Goal: Communication & Community: Answer question/provide support

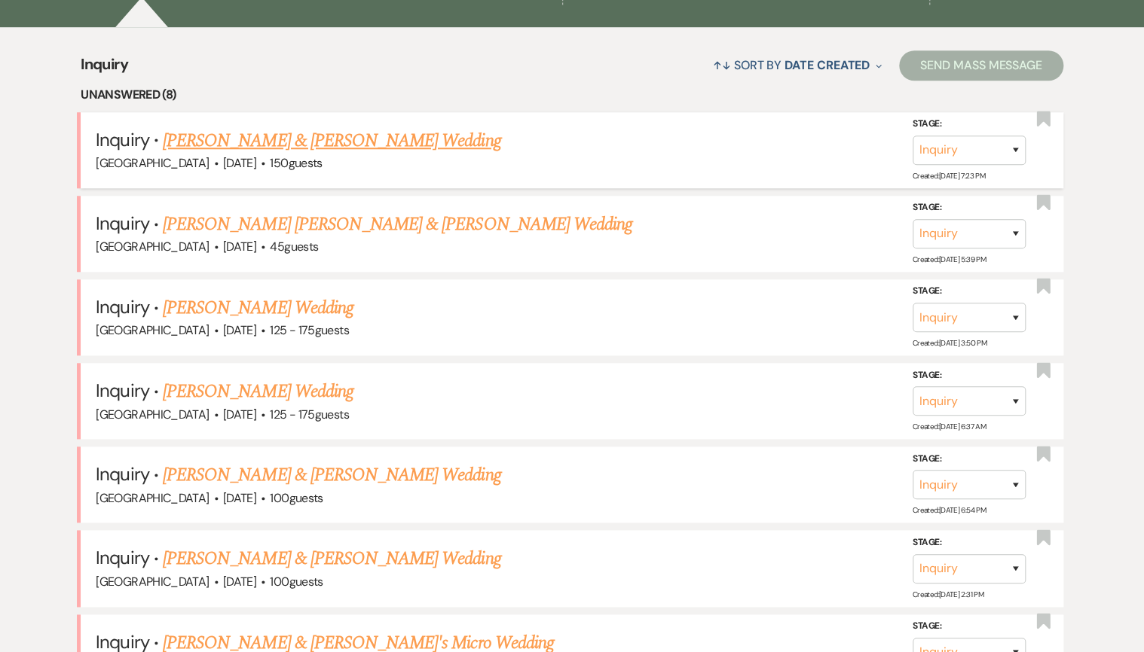
scroll to position [422, 0]
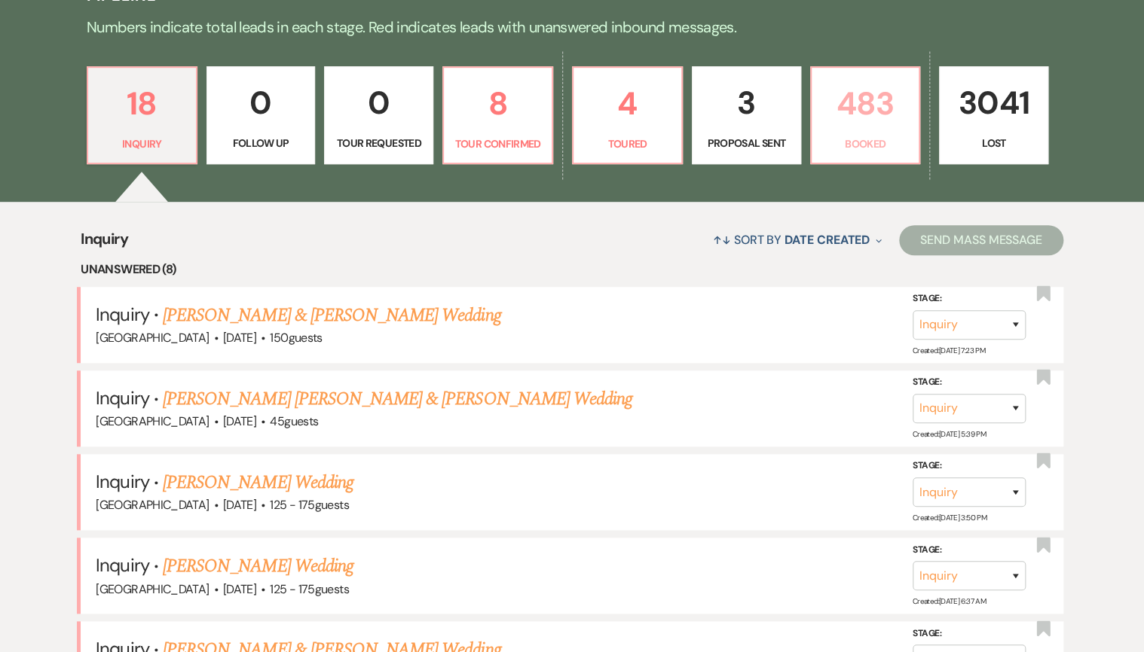
click at [845, 122] on p "483" at bounding box center [865, 103] width 90 height 50
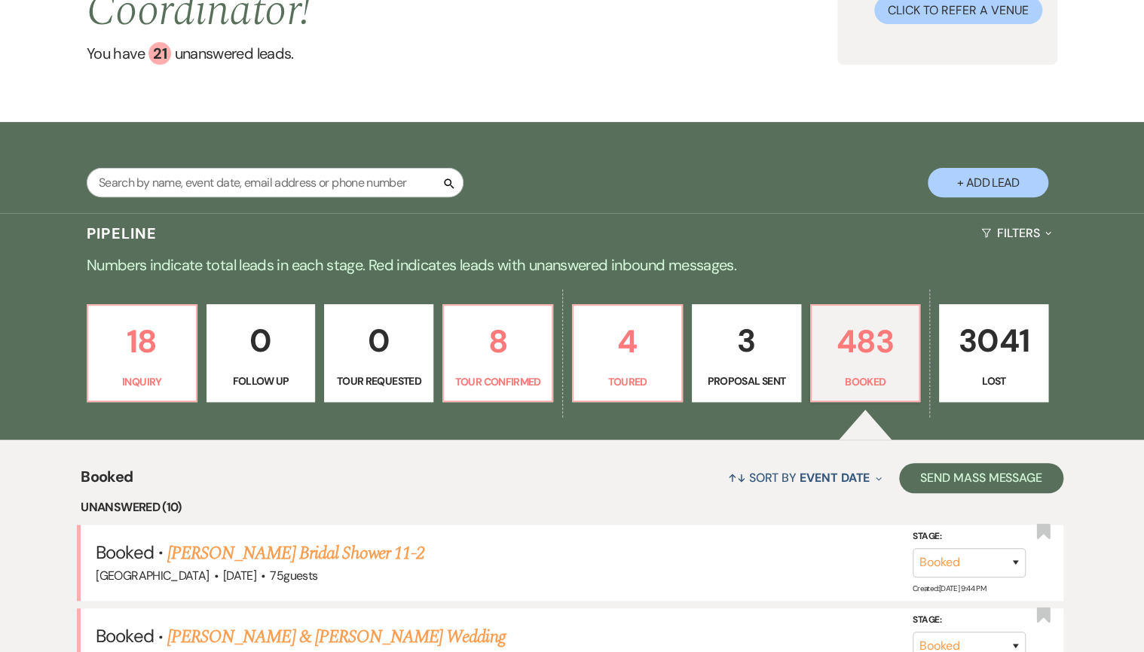
scroll to position [181, 0]
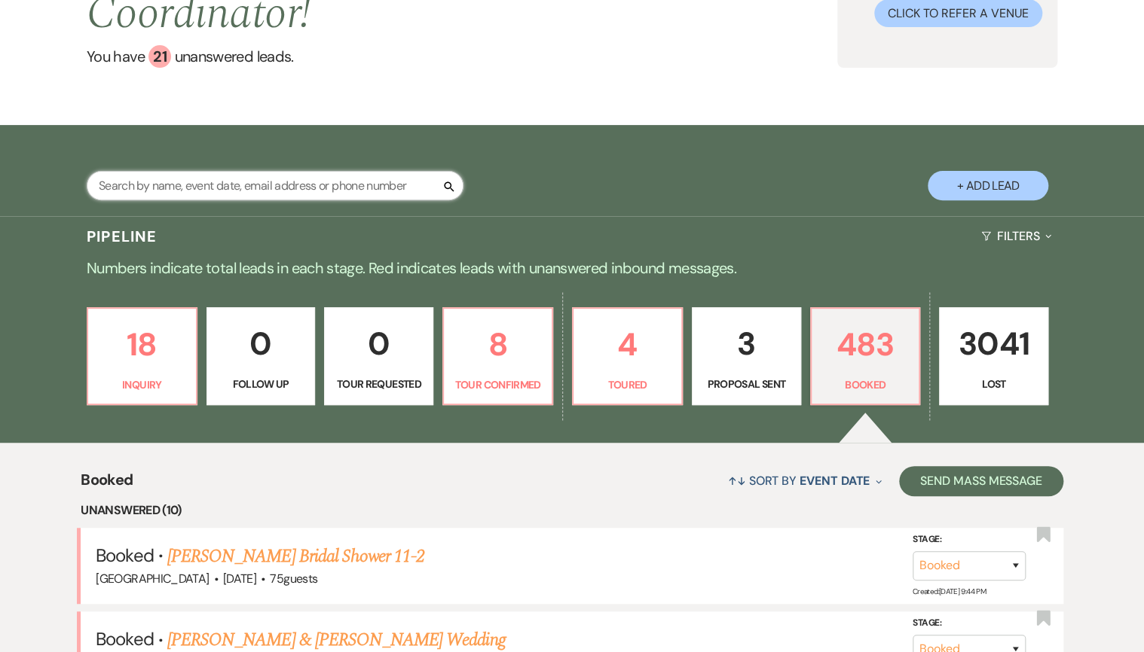
click at [278, 187] on input "text" at bounding box center [275, 185] width 377 height 29
type input "[PERSON_NAME]"
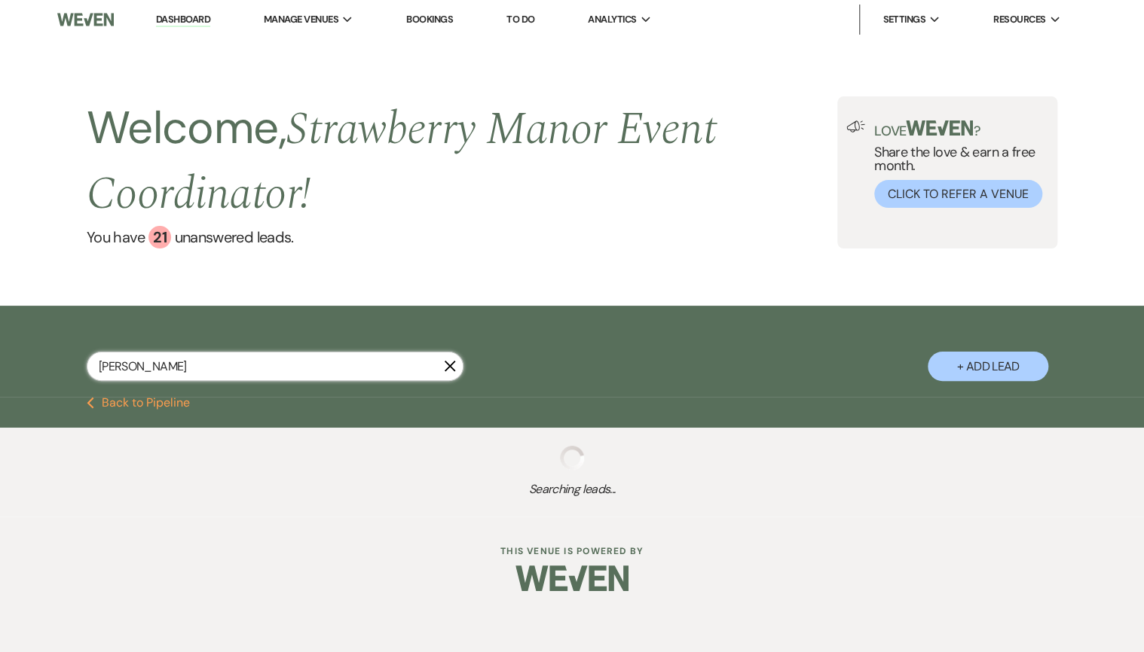
select select "8"
select select "5"
select select "8"
select select "5"
select select "8"
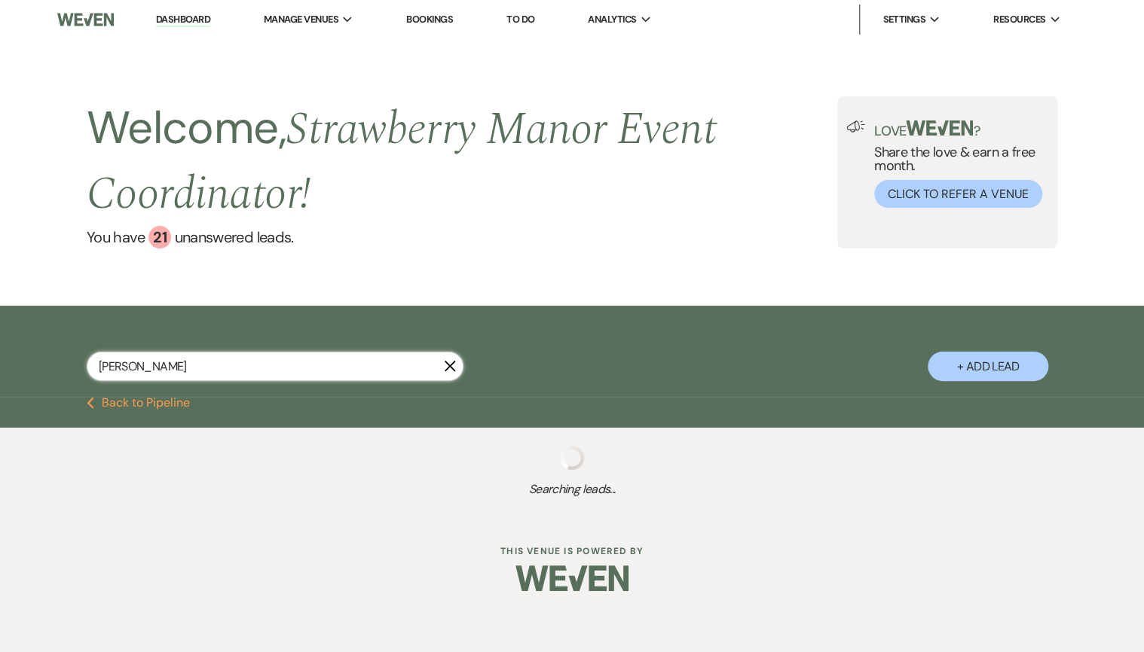
select select "4"
select select "8"
select select "5"
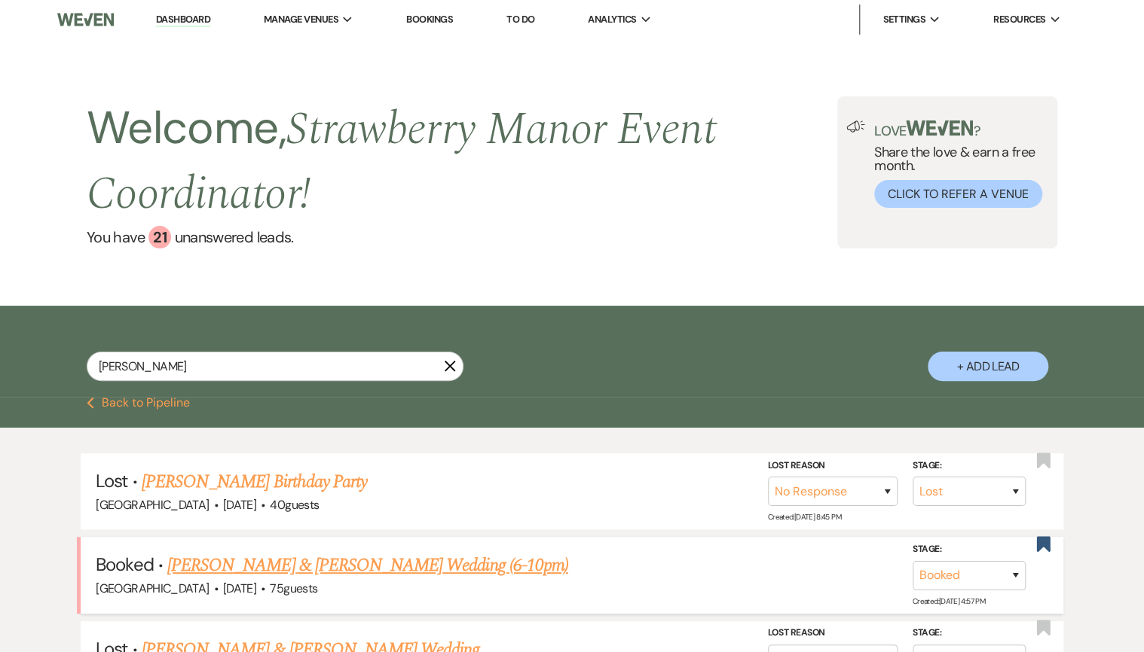
click at [208, 564] on link "[PERSON_NAME] & [PERSON_NAME] Wedding (6-10pm)" at bounding box center [367, 565] width 401 height 27
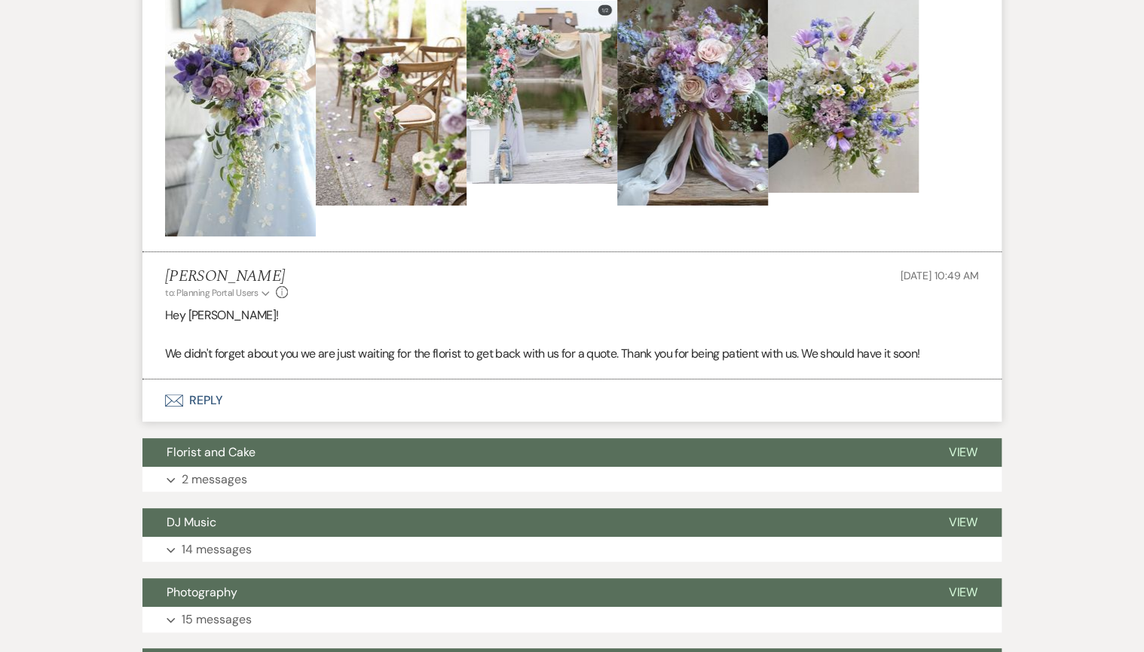
scroll to position [2773, 0]
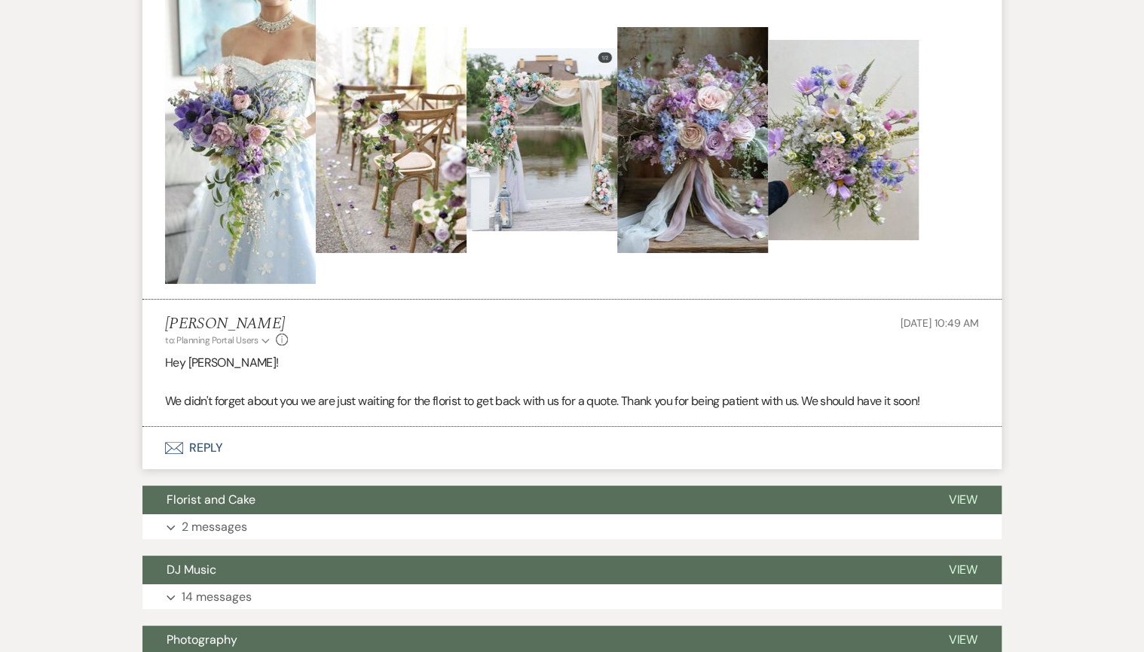
click at [203, 441] on button "Envelope Reply" at bounding box center [571, 448] width 859 height 42
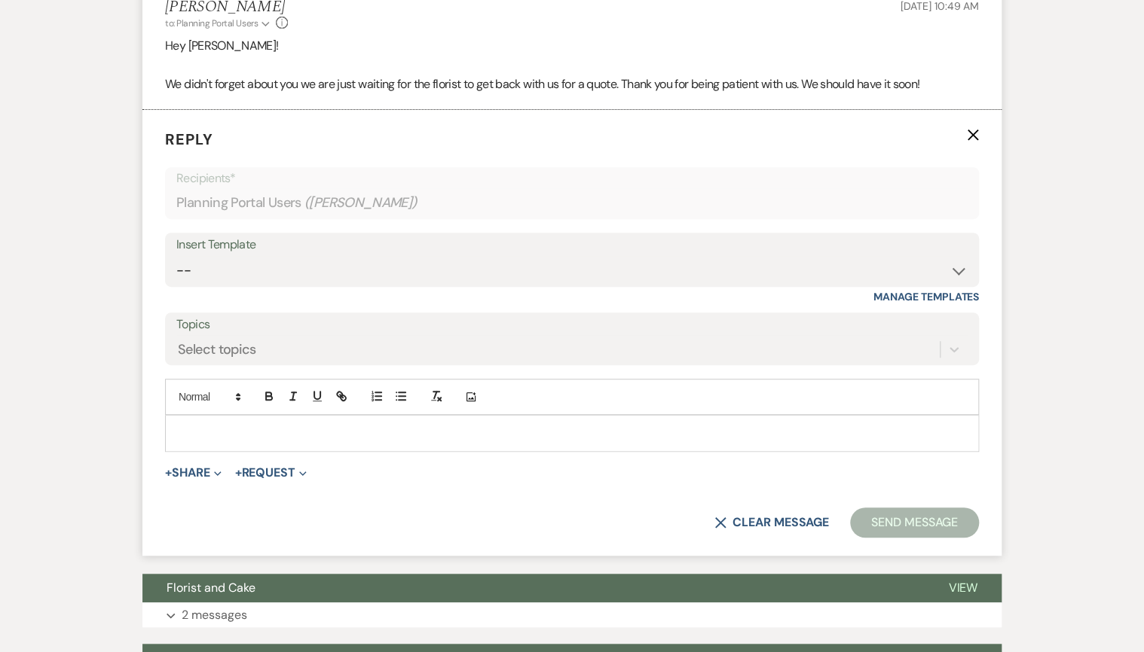
scroll to position [3095, 0]
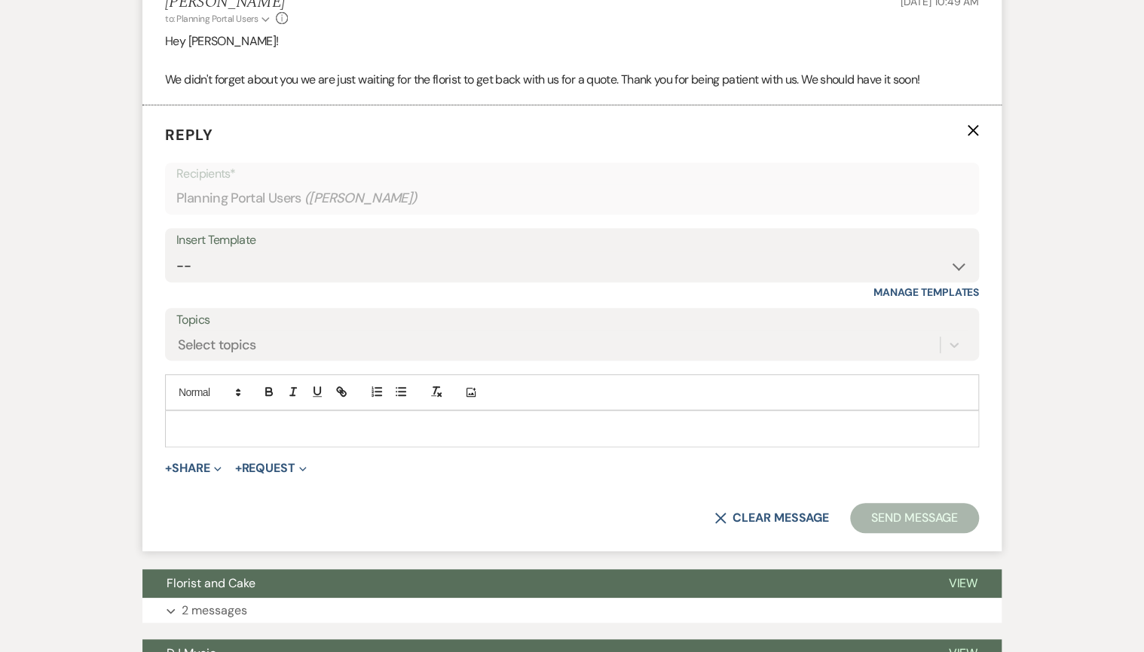
click at [206, 438] on div at bounding box center [572, 428] width 812 height 35
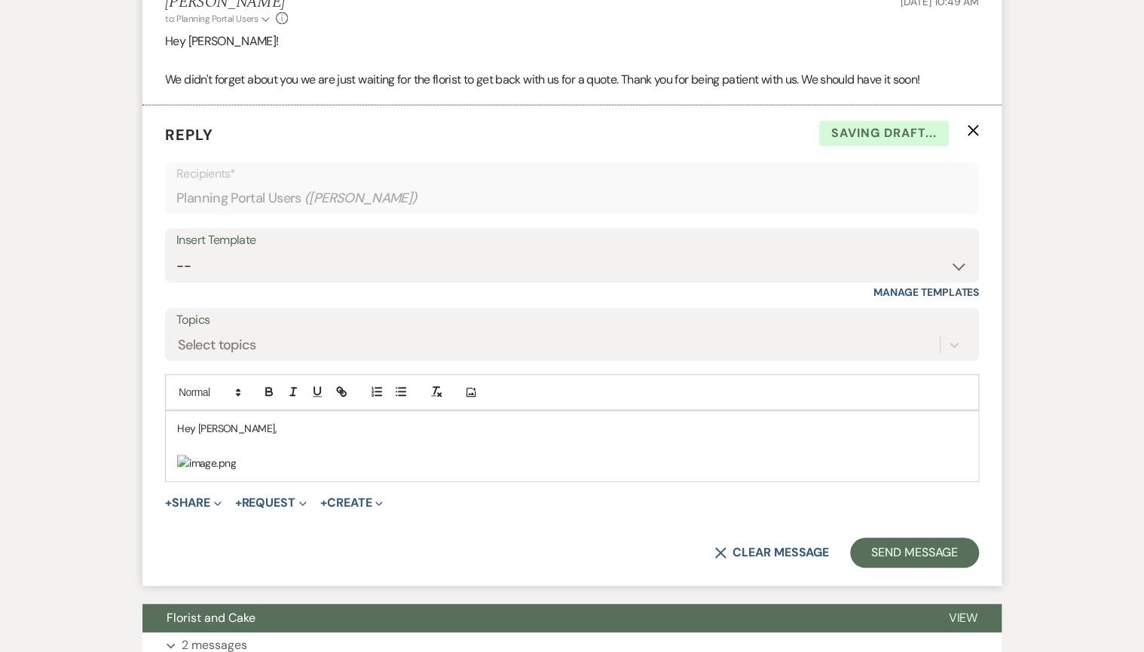
click at [209, 441] on p at bounding box center [572, 446] width 790 height 17
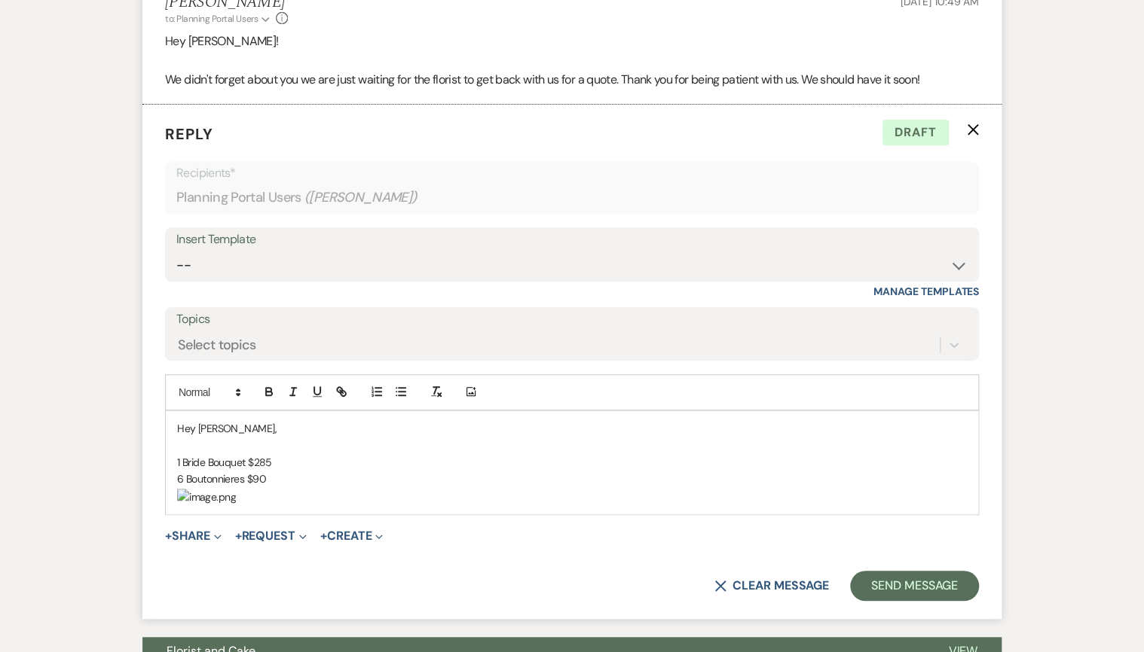
click at [236, 489] on img "﻿ ﻿" at bounding box center [206, 497] width 59 height 17
click at [257, 476] on p "6 Boutonnieres $90" at bounding box center [572, 479] width 790 height 17
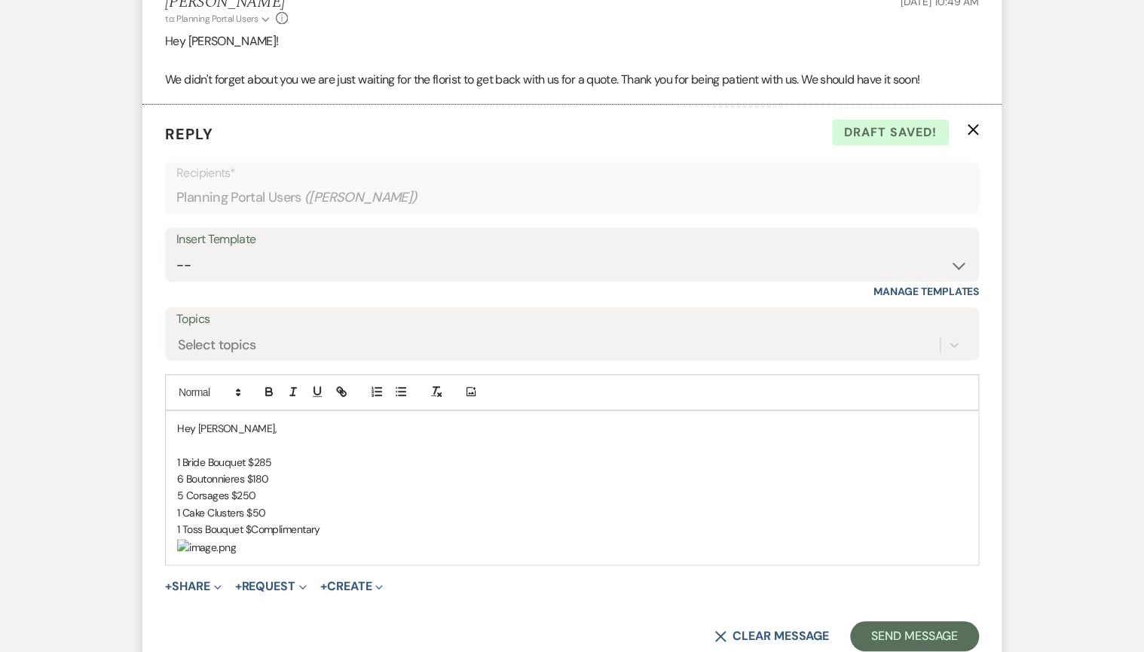
click at [211, 443] on p at bounding box center [572, 445] width 790 height 17
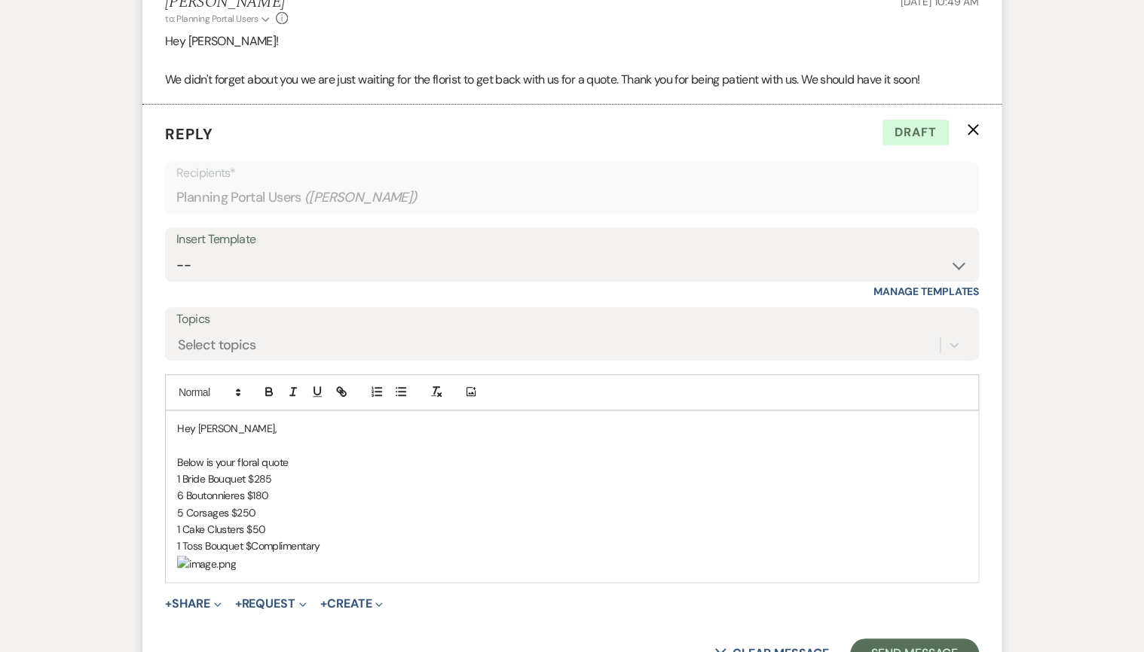
click at [328, 548] on p "1 Toss Bouquet $Complimentary" at bounding box center [572, 546] width 790 height 17
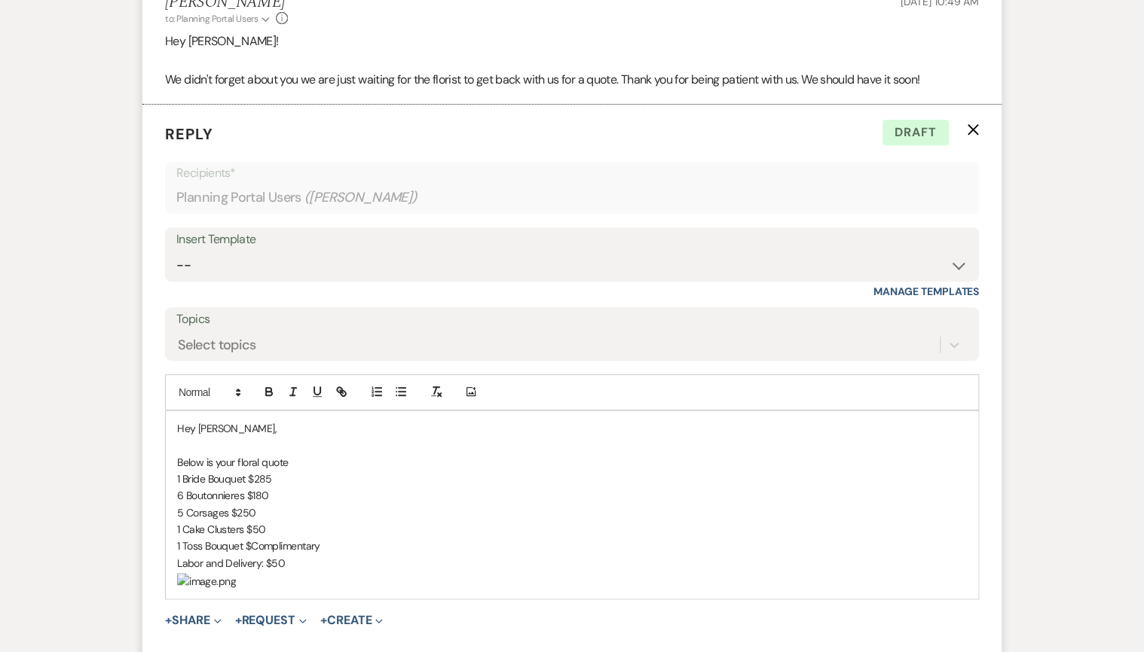
click at [338, 466] on p "Below is your floral quote" at bounding box center [572, 462] width 790 height 17
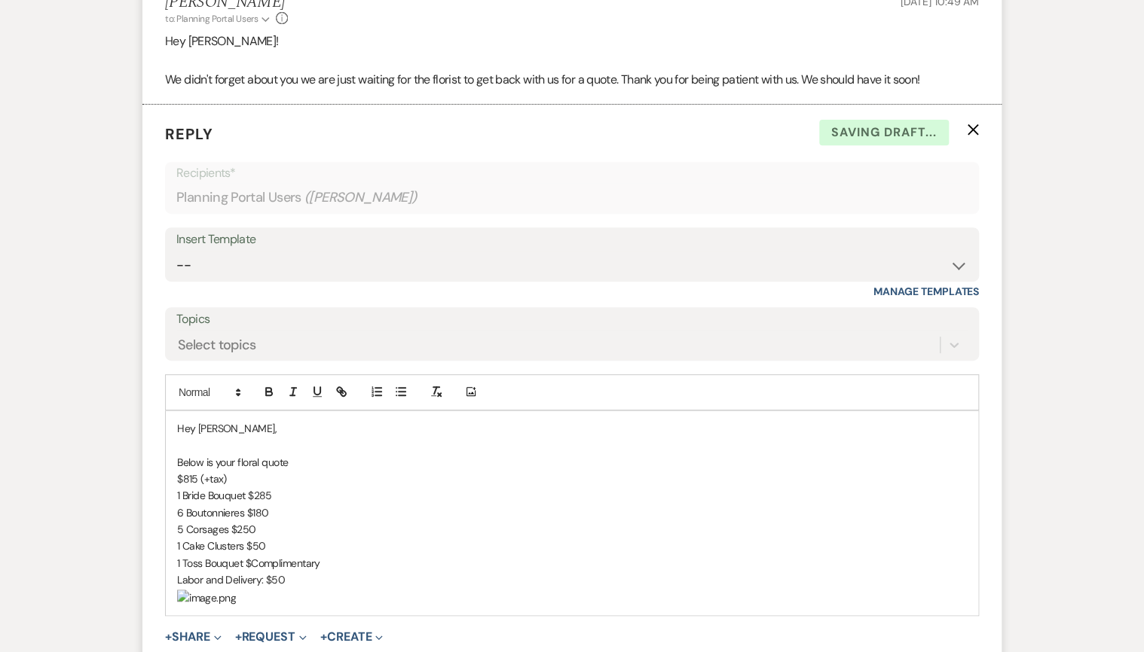
click at [215, 499] on p "1 Bride Bouquet $285" at bounding box center [572, 495] width 790 height 17
drag, startPoint x: 171, startPoint y: 476, endPoint x: 247, endPoint y: 473, distance: 76.2
click at [247, 473] on div "Hey [PERSON_NAME], Below is your floral quote $815 (+tax) 1 Bride Bouquet $285 …" at bounding box center [572, 513] width 812 height 205
click at [270, 392] on icon "button" at bounding box center [269, 394] width 6 height 4
click at [273, 475] on p "$815 (+tax)" at bounding box center [572, 479] width 790 height 17
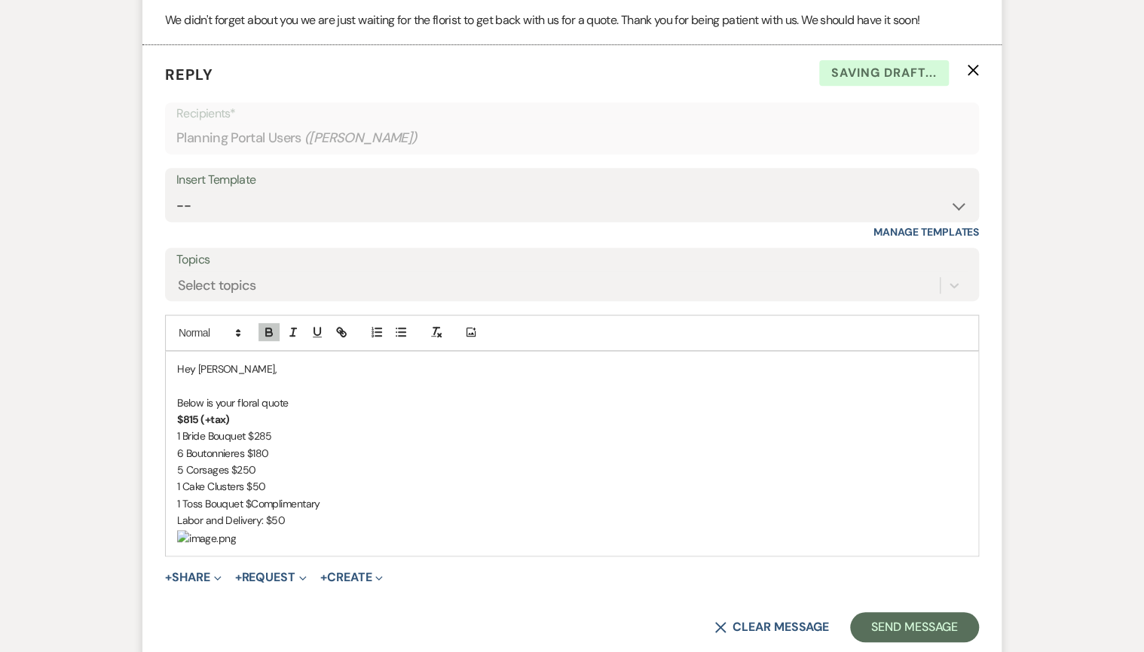
scroll to position [3155, 0]
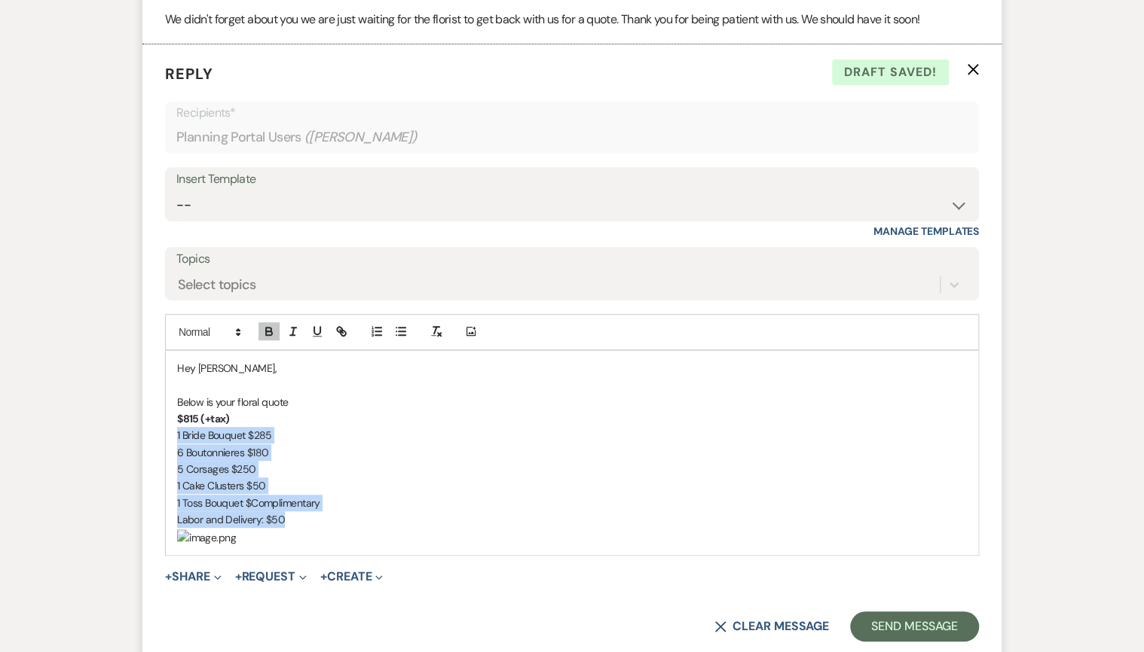
drag, startPoint x: 177, startPoint y: 430, endPoint x: 298, endPoint y: 511, distance: 145.6
click at [298, 511] on div "Hey [PERSON_NAME], Below is your floral quote $815 (+tax) 1 Bride Bouquet $285 …" at bounding box center [572, 453] width 812 height 205
click at [407, 331] on icon "button" at bounding box center [401, 332] width 14 height 14
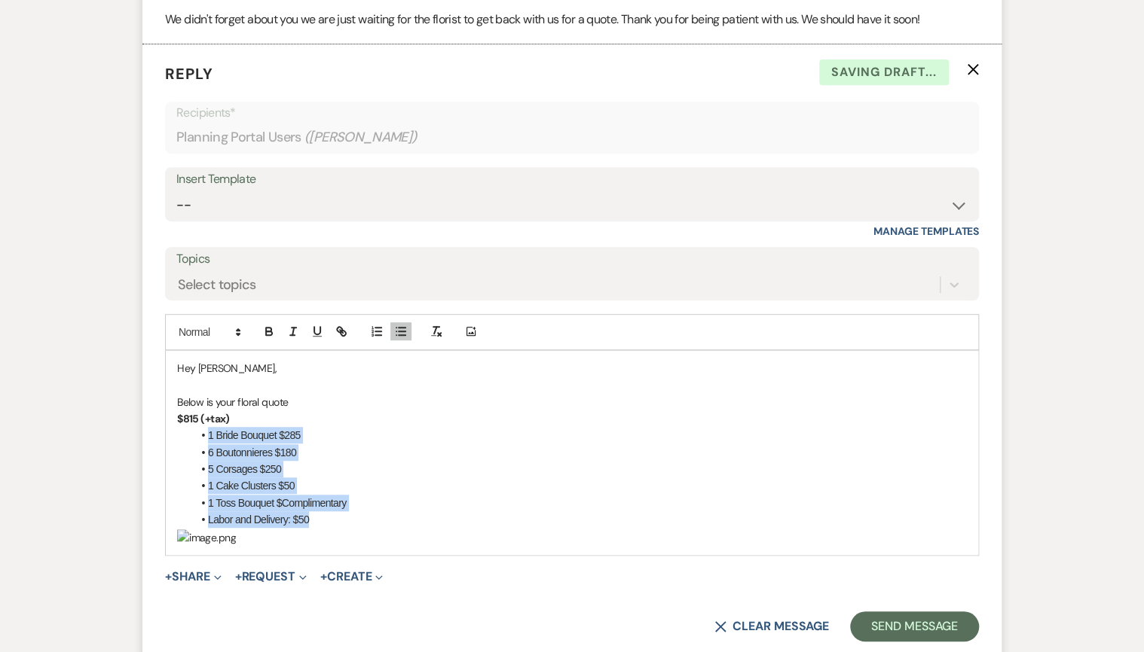
click at [368, 444] on li "6 Boutonnieres $180" at bounding box center [579, 452] width 774 height 17
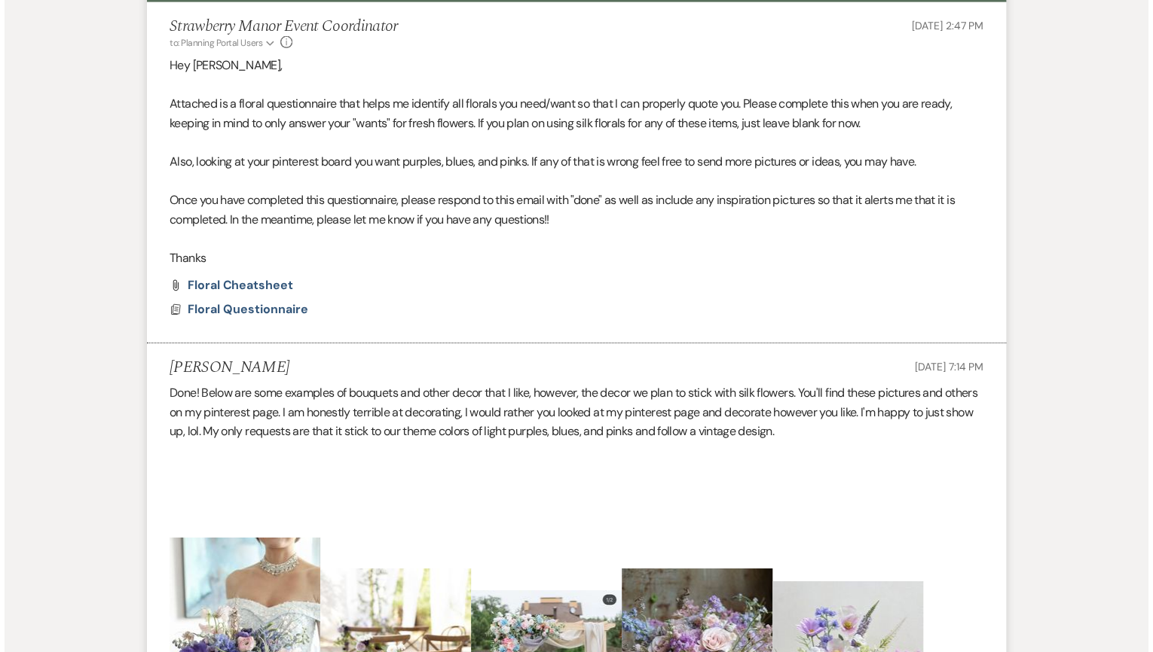
scroll to position [2131, 0]
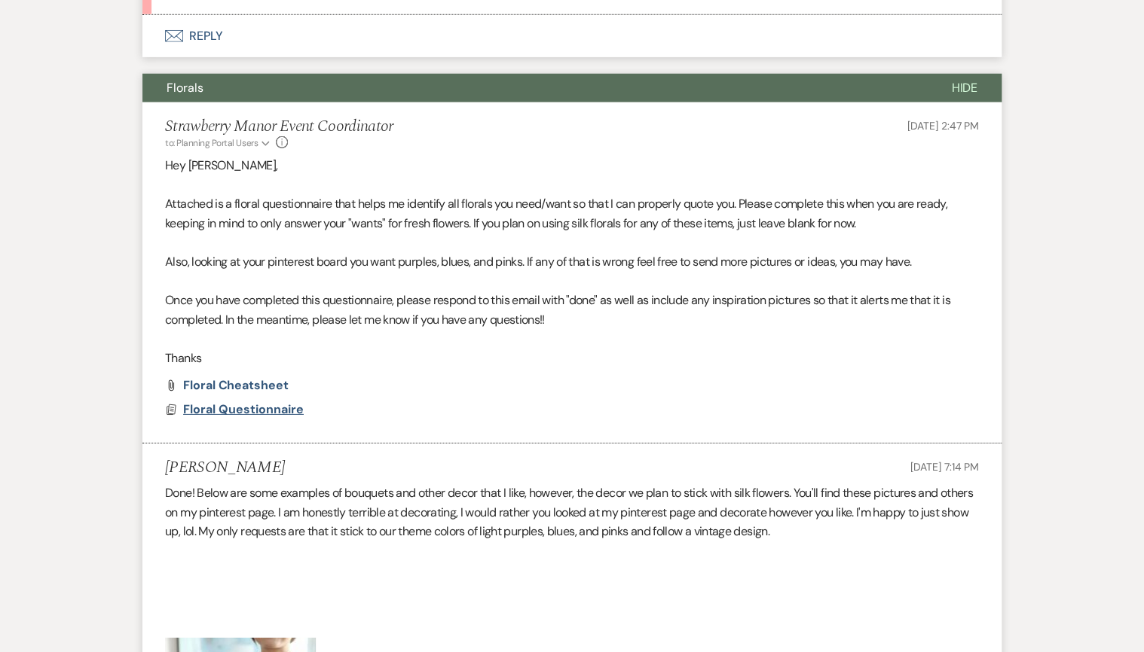
click at [241, 415] on span "Floral Questionnaire" at bounding box center [243, 410] width 121 height 16
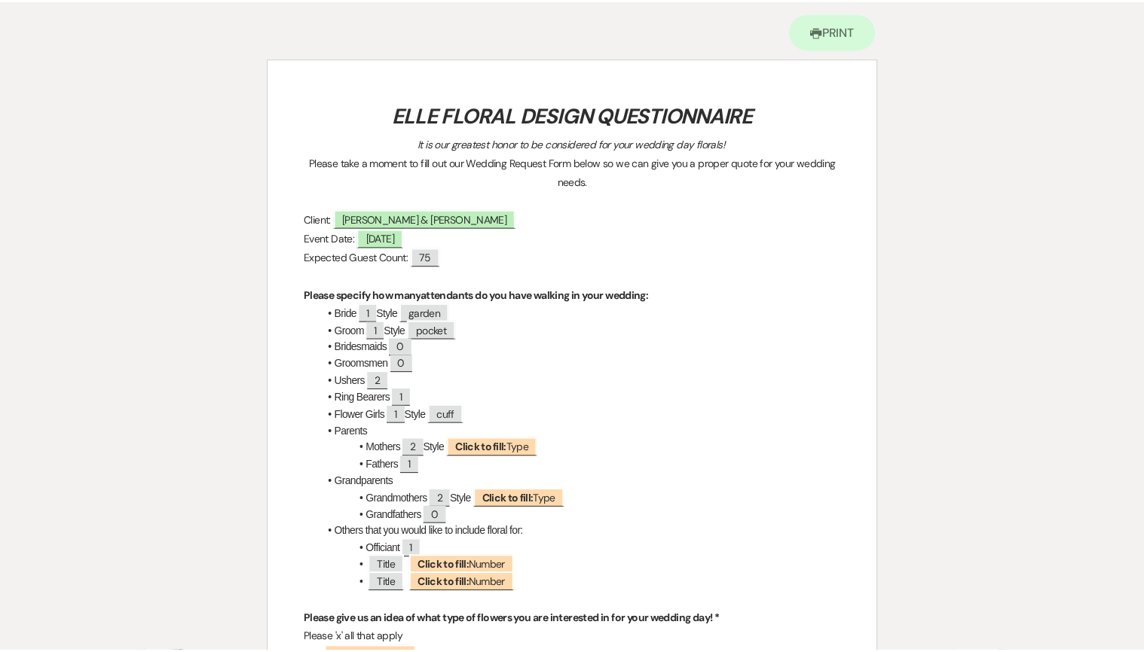
scroll to position [0, 0]
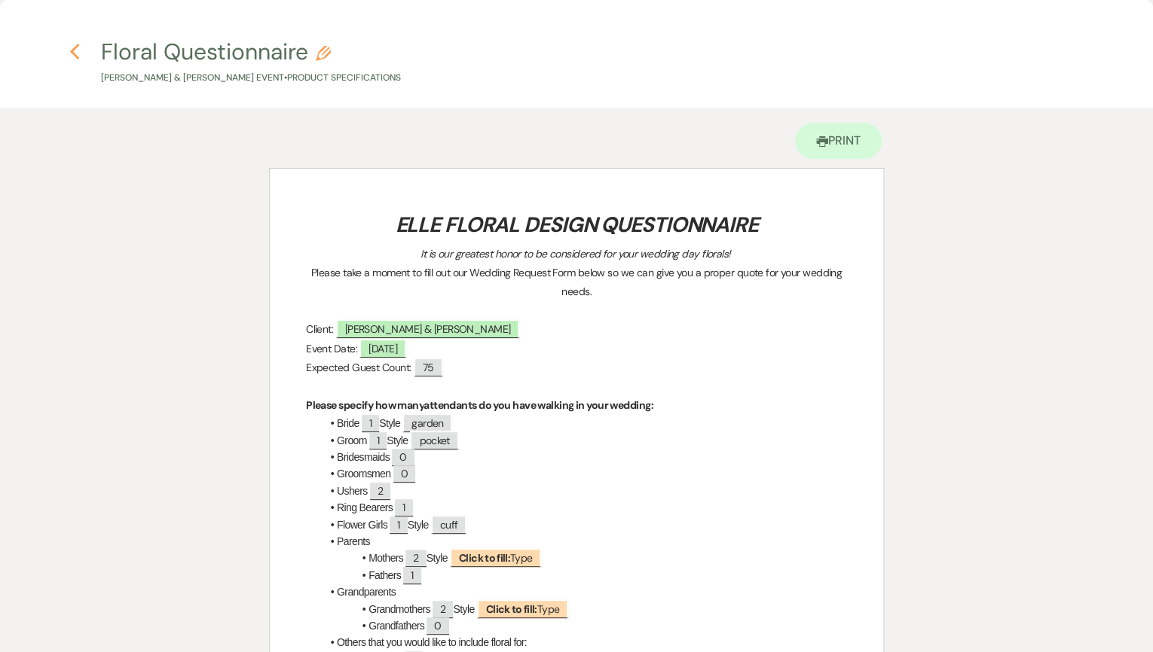
click at [75, 49] on icon "Previous" at bounding box center [74, 52] width 11 height 18
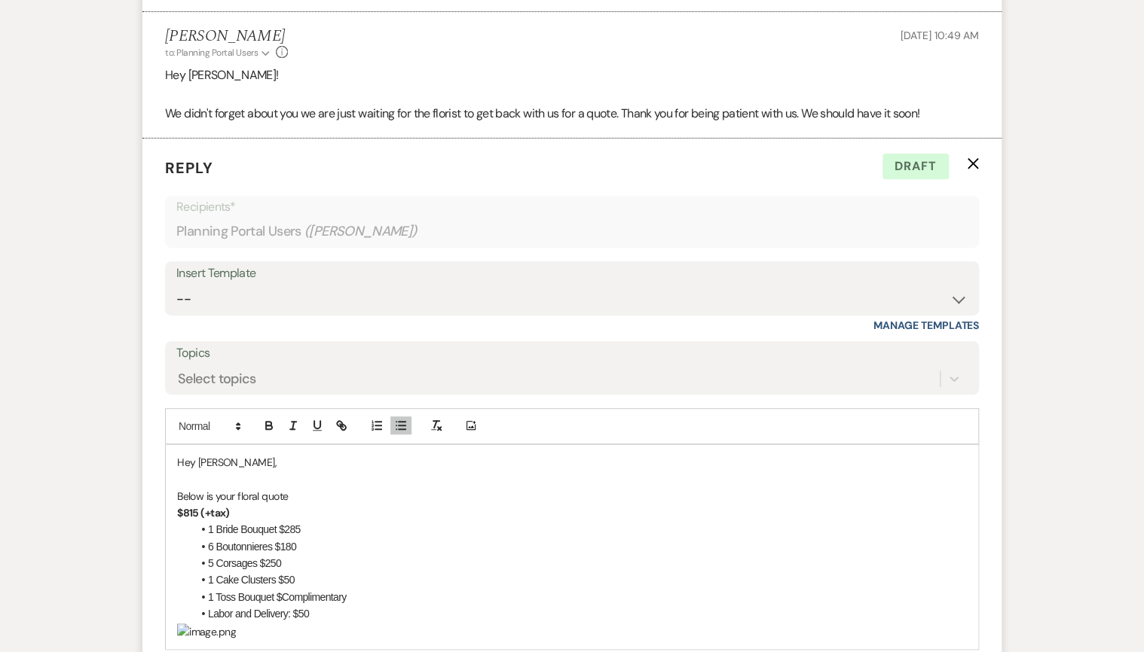
scroll to position [3155, 0]
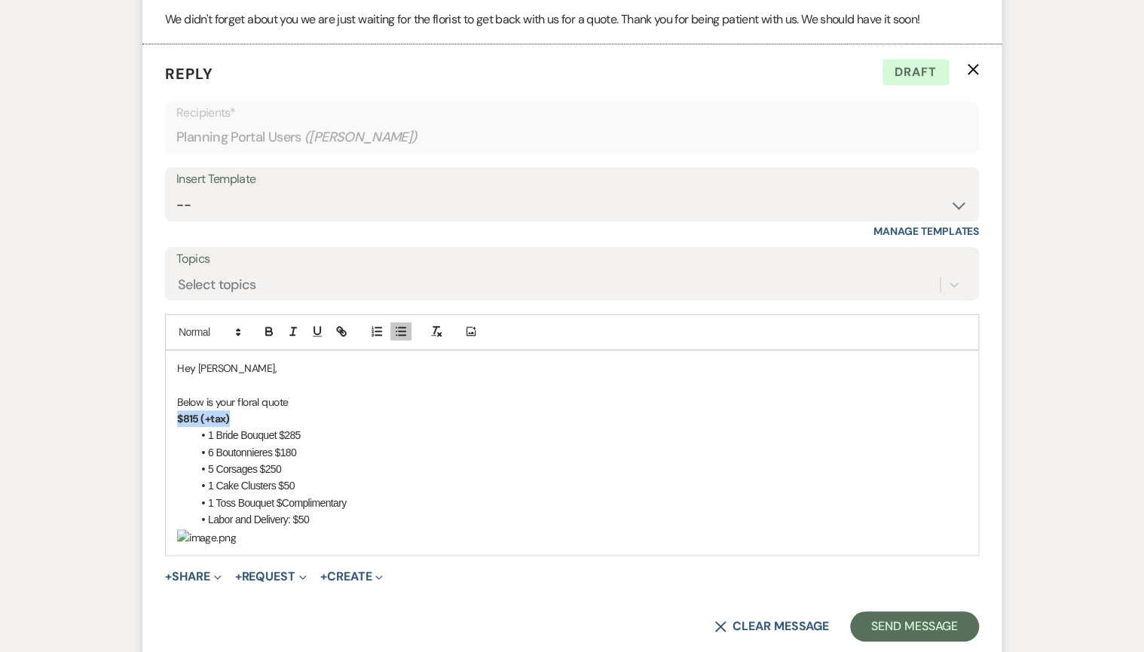
drag, startPoint x: 170, startPoint y: 413, endPoint x: 236, endPoint y: 421, distance: 66.8
click at [256, 419] on div "Hey [PERSON_NAME], Below is your floral quote $815 (+tax) 1 Bride Bouquet $285 …" at bounding box center [572, 453] width 812 height 205
copy strong "$815 (+tax)"
click at [313, 517] on li "Labor and Delivery: $50" at bounding box center [579, 520] width 774 height 17
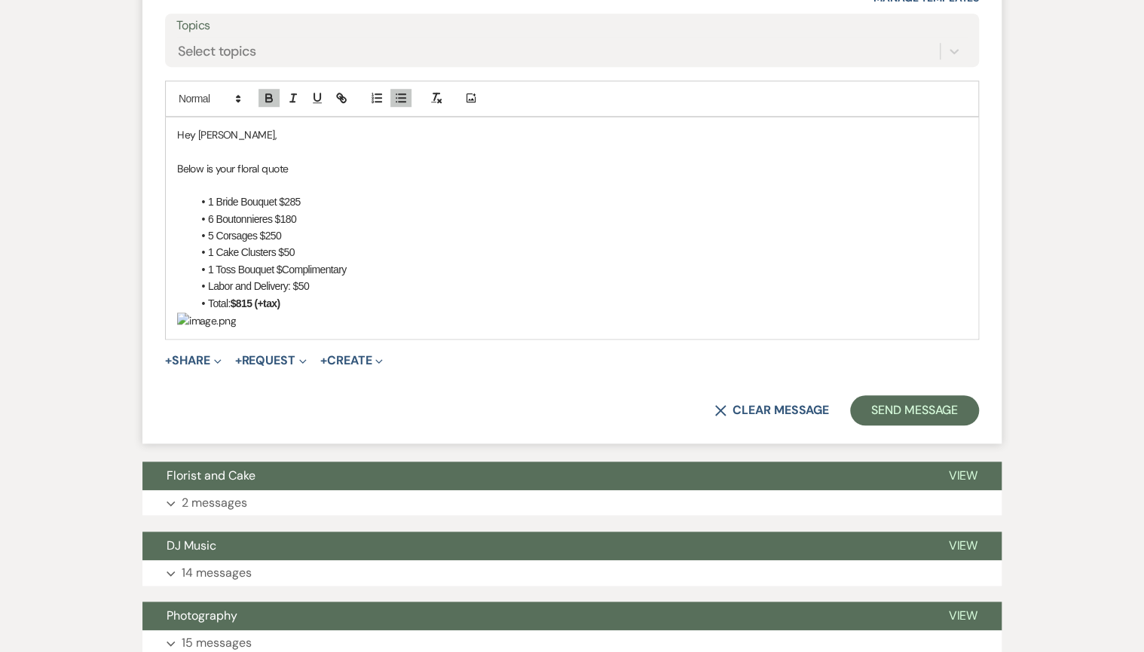
scroll to position [3396, 0]
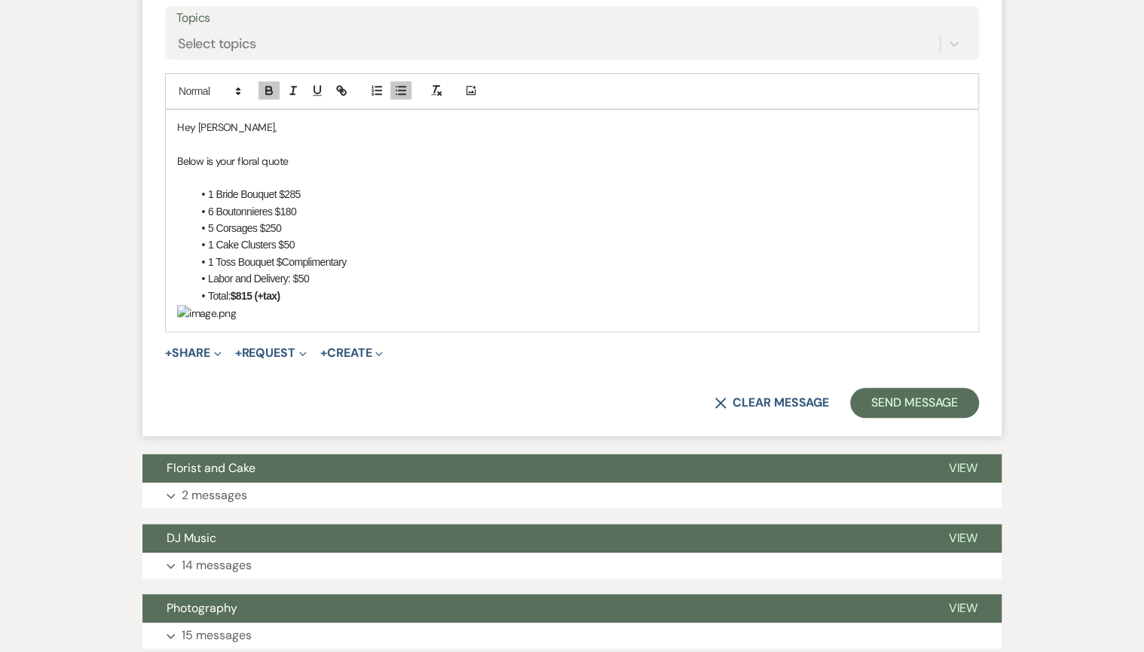
click at [365, 322] on p "﻿ ﻿" at bounding box center [572, 313] width 790 height 18
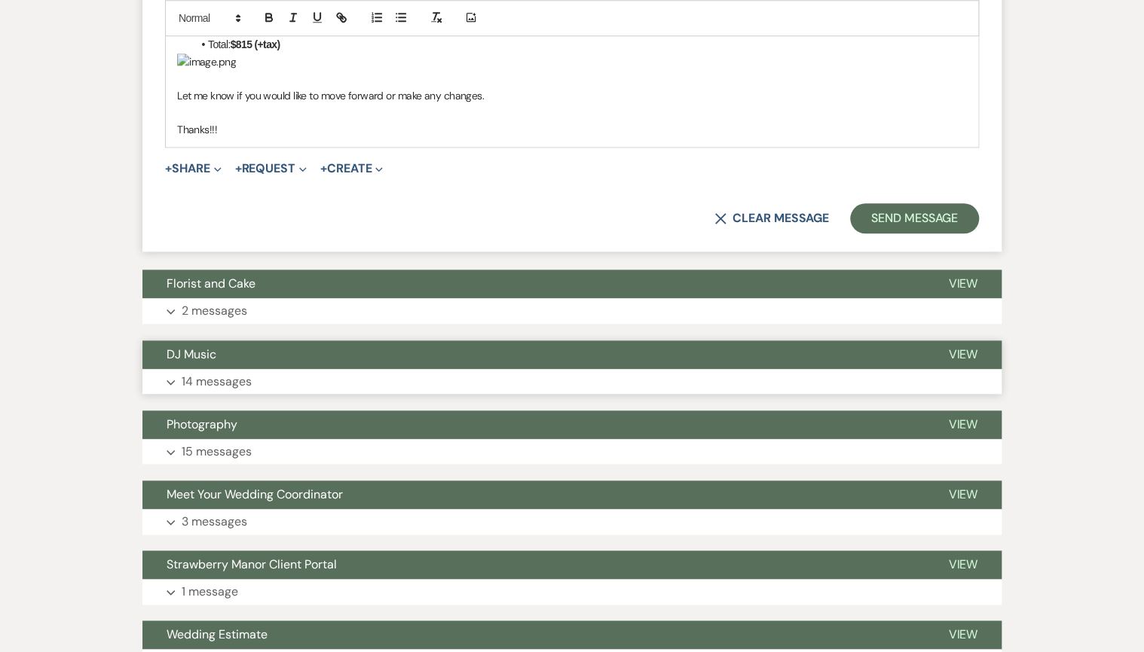
scroll to position [3698, 0]
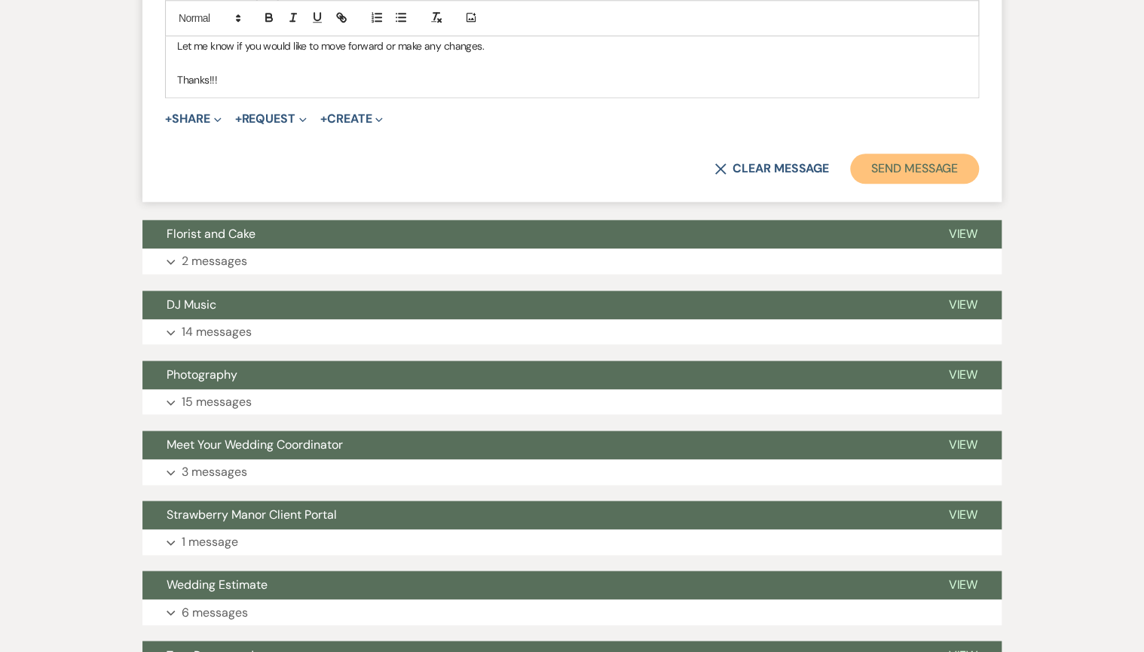
click at [928, 184] on button "Send Message" at bounding box center [914, 169] width 129 height 30
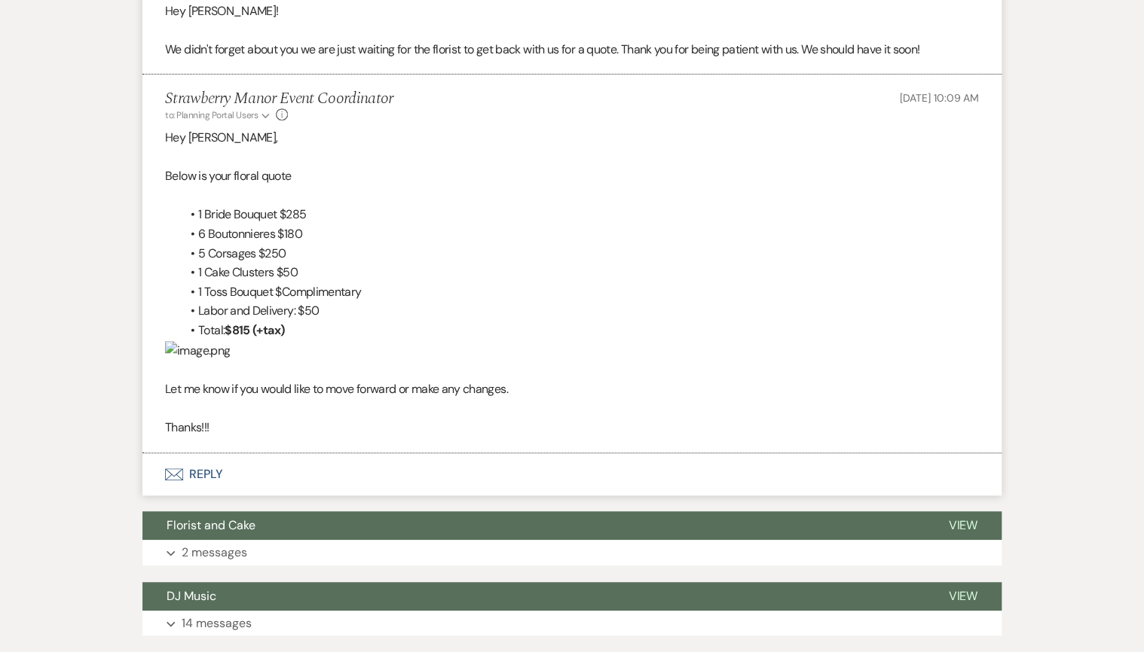
scroll to position [2911, 0]
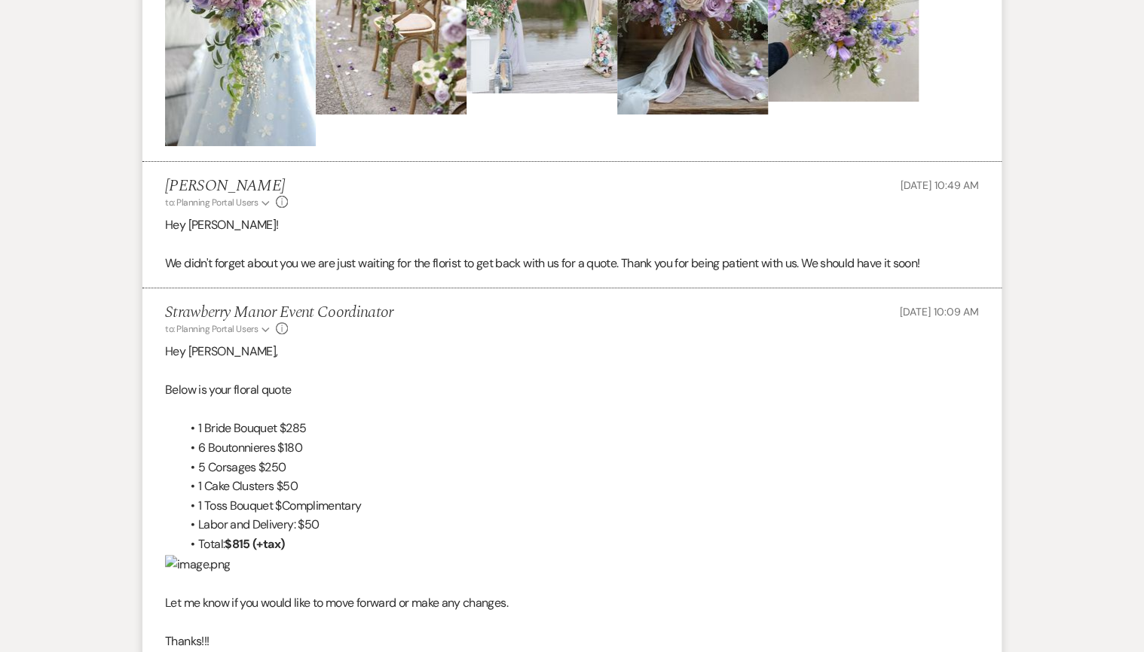
click at [342, 376] on p at bounding box center [572, 372] width 814 height 20
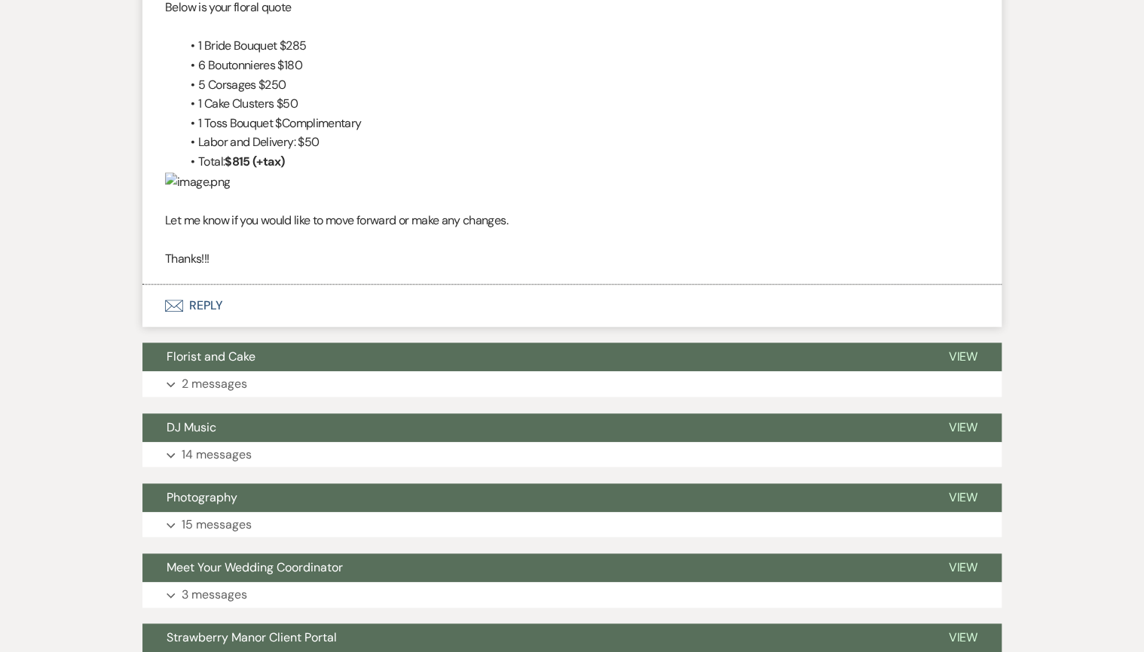
scroll to position [3273, 0]
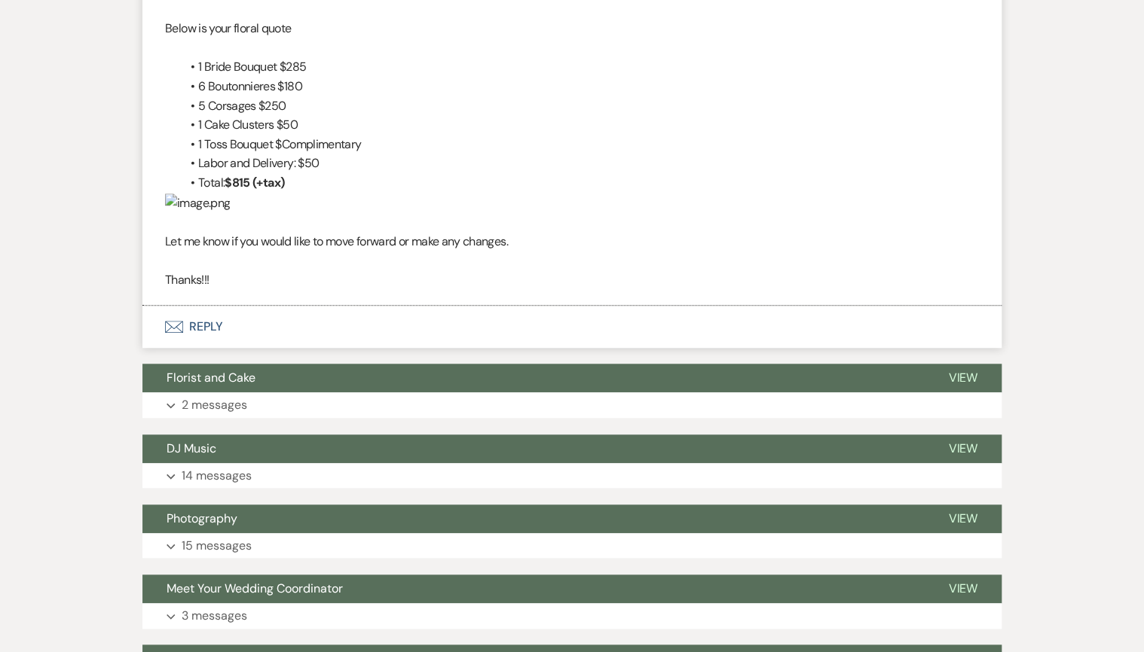
click at [203, 348] on button "Envelope Reply" at bounding box center [571, 327] width 859 height 42
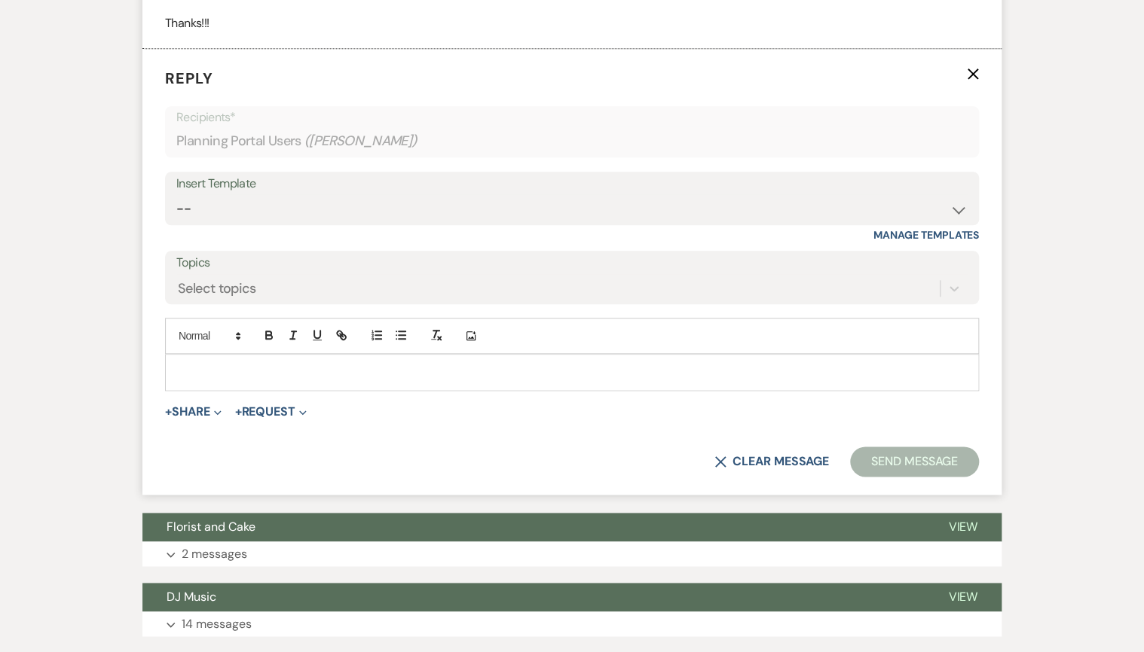
scroll to position [3679, 0]
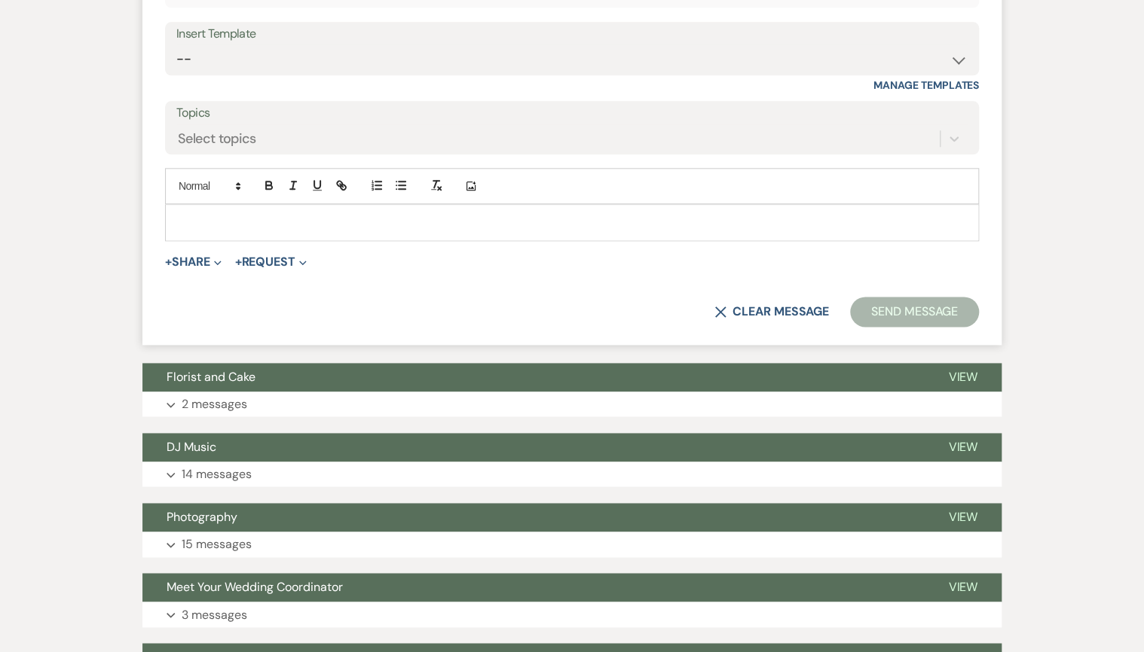
click at [183, 231] on p at bounding box center [572, 222] width 790 height 17
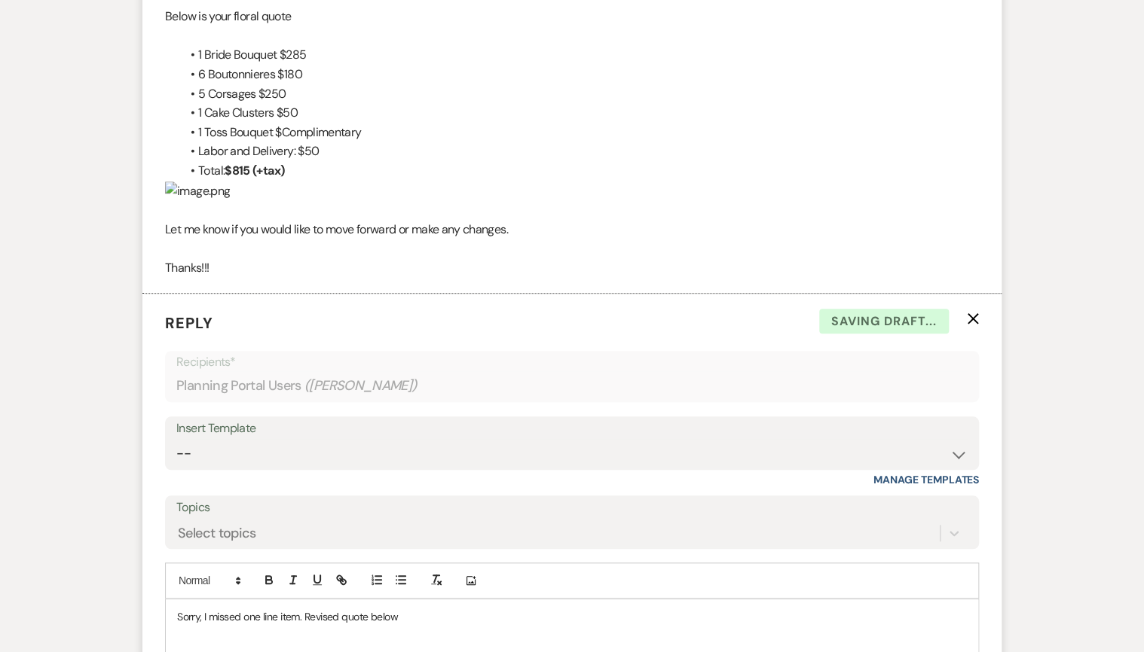
scroll to position [3258, 0]
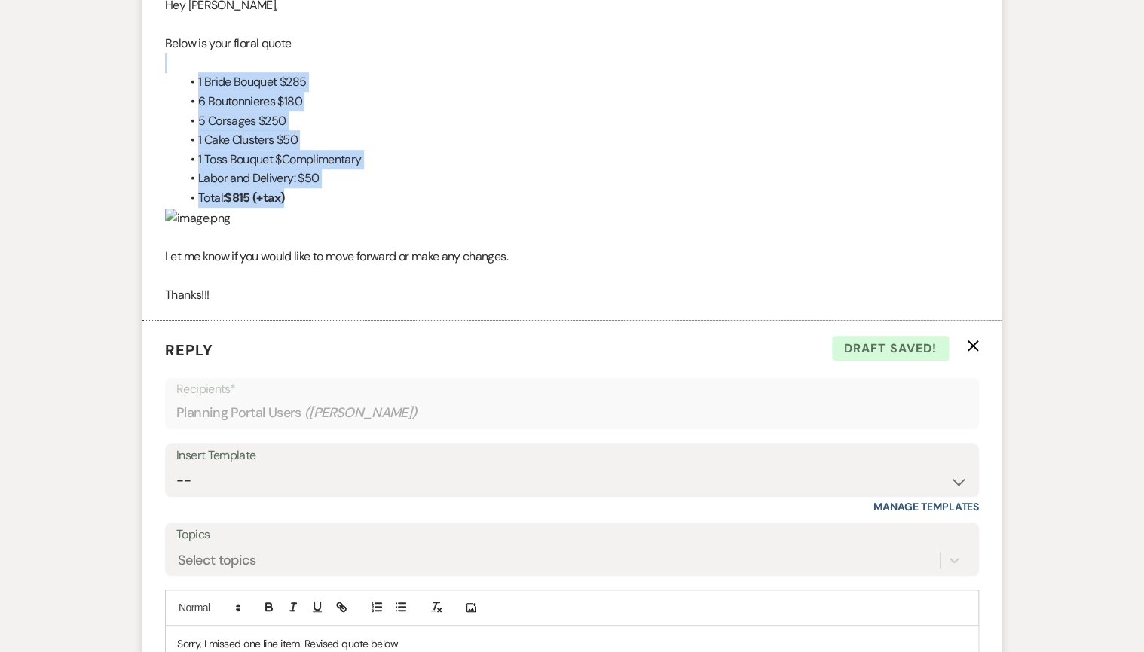
drag, startPoint x: 298, startPoint y: 193, endPoint x: 178, endPoint y: 69, distance: 172.6
click at [178, 69] on div "Hey [PERSON_NAME], Below is your floral quote 1 Bride Bouquet $285 6 Boutonnier…" at bounding box center [572, 150] width 814 height 310
drag, startPoint x: 178, startPoint y: 69, endPoint x: 222, endPoint y: 88, distance: 48.3
copy div "1 Bride Bouquet $285 6 Boutonnieres $180 5 Corsages $250 1 Cake Clusters $50 1 …"
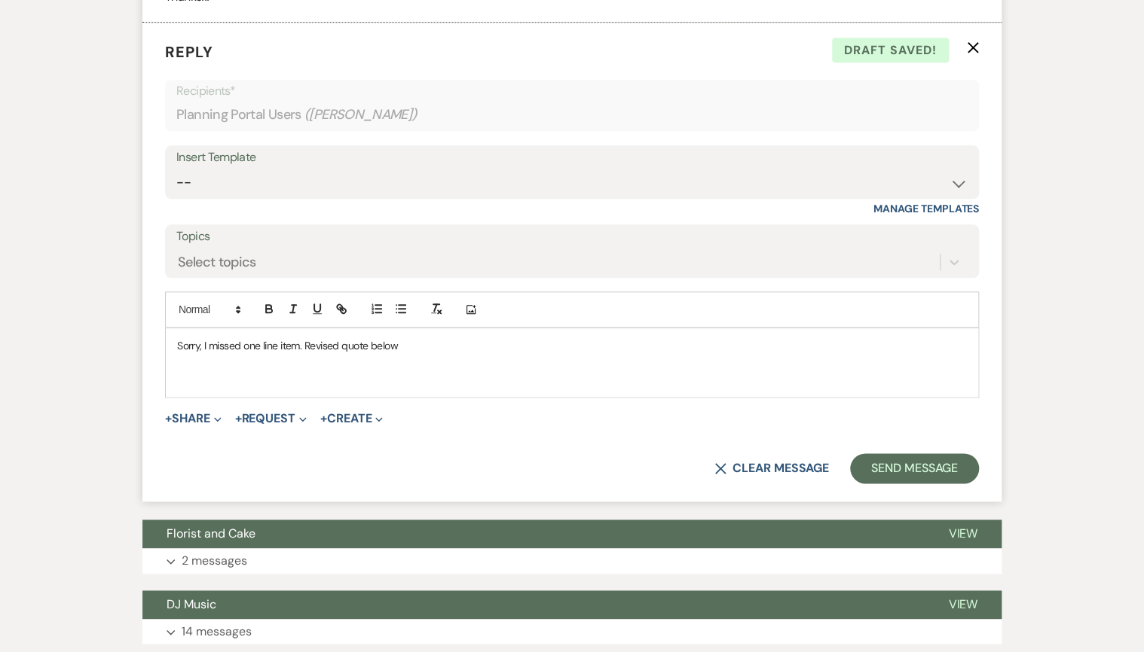
scroll to position [3559, 0]
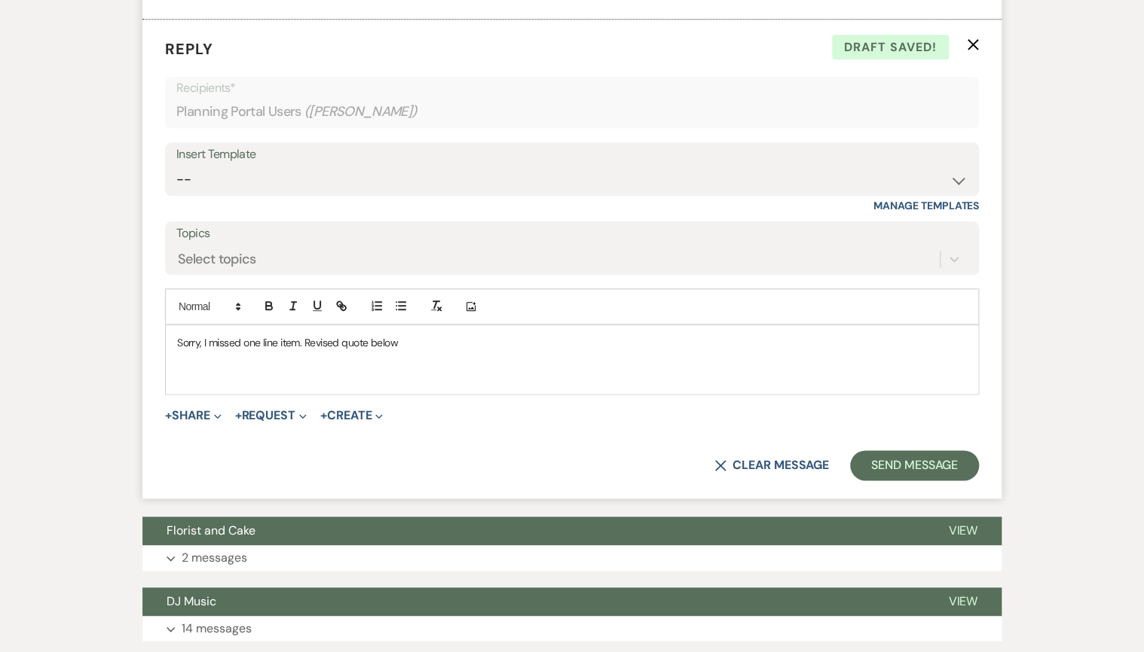
click at [196, 368] on p at bounding box center [572, 360] width 790 height 17
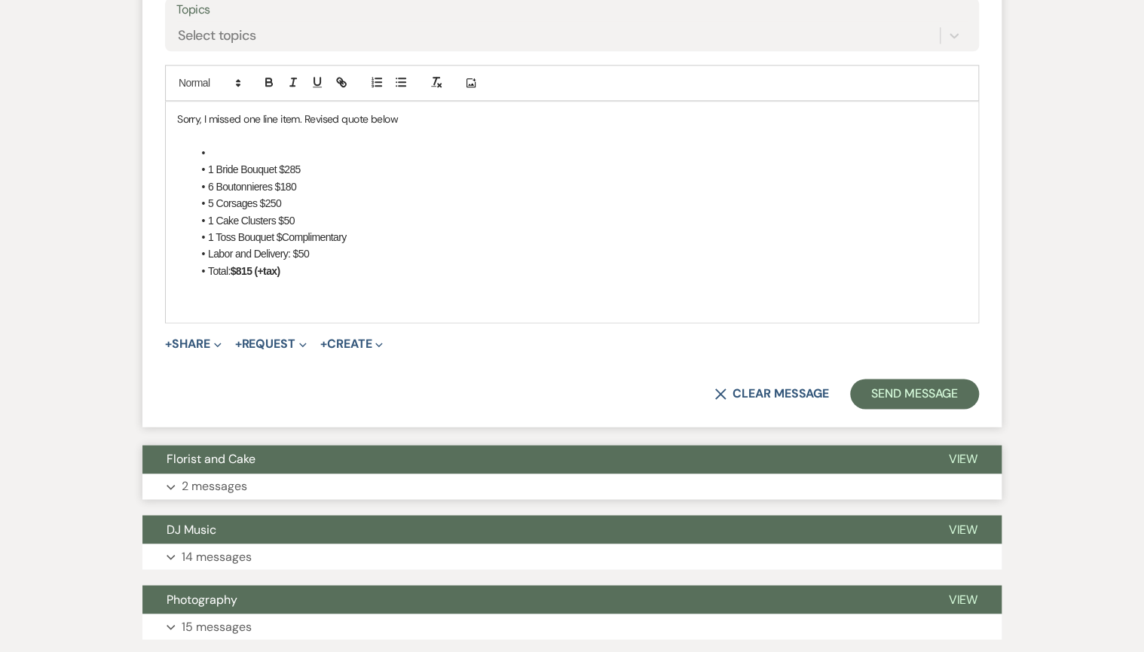
scroll to position [3921, 0]
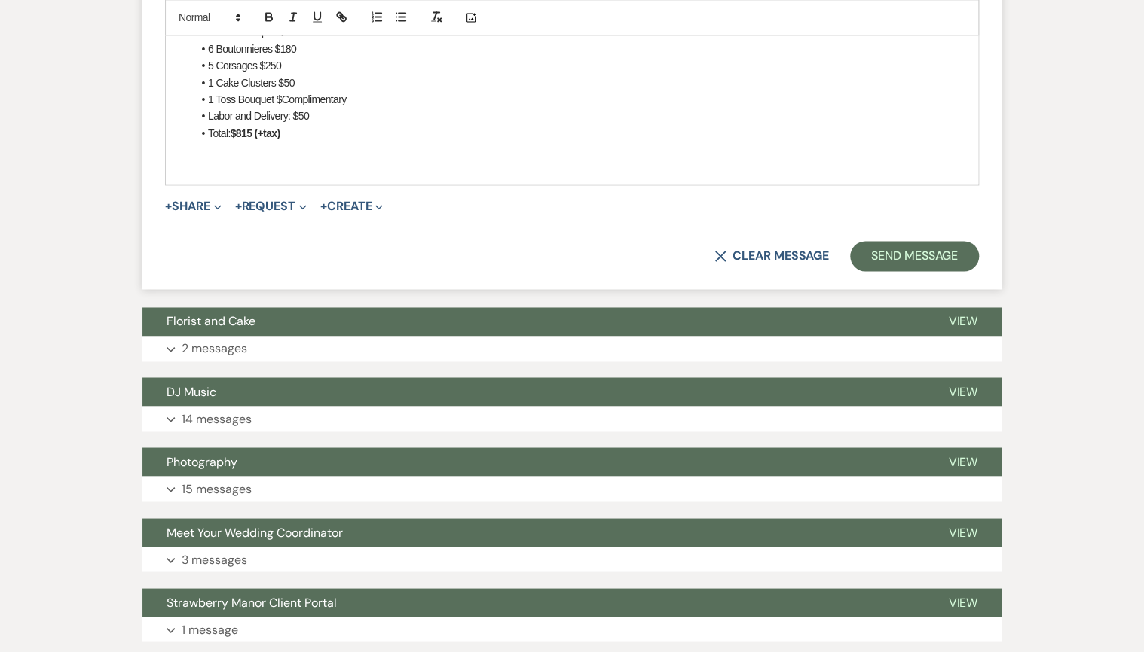
click at [211, 23] on li at bounding box center [579, 15] width 774 height 17
click at [215, 158] on p at bounding box center [572, 150] width 790 height 17
drag, startPoint x: 239, startPoint y: 338, endPoint x: 253, endPoint y: 335, distance: 14.6
click at [253, 139] on strong "$815 (+tax)" at bounding box center [256, 133] width 50 height 12
click at [270, 108] on li "Hardgoods $45" at bounding box center [579, 99] width 774 height 17
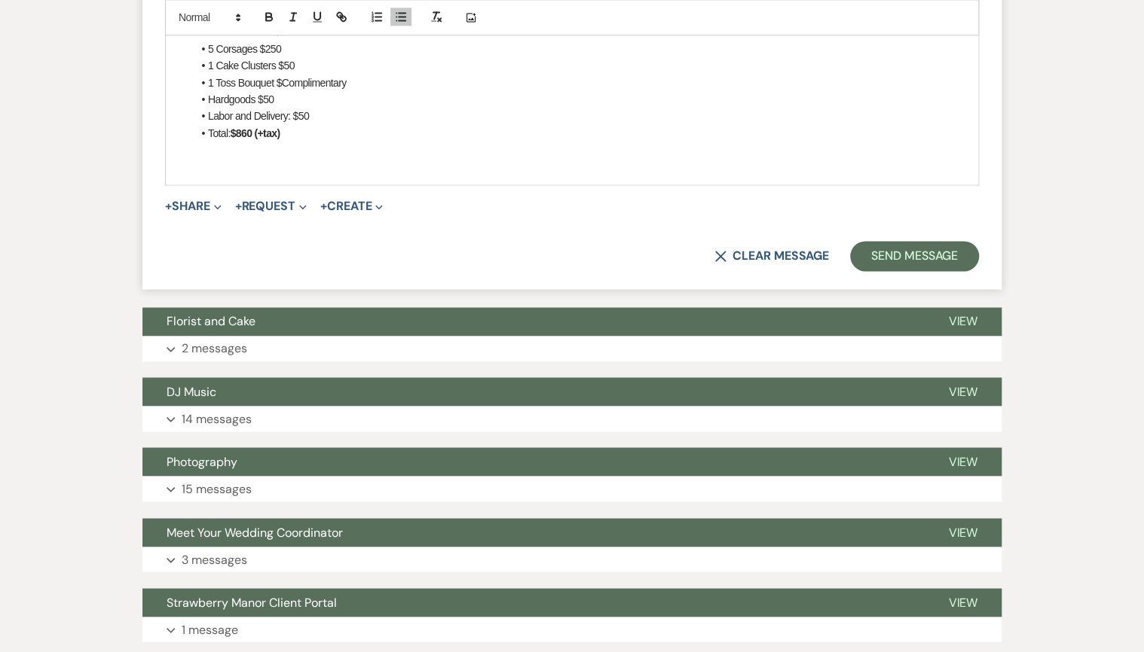
click at [331, 142] on li "Total: $860 (+tax)" at bounding box center [579, 133] width 774 height 17
click at [249, 139] on strong "$860 (+tax)" at bounding box center [256, 133] width 50 height 12
click at [252, 139] on strong "$870 (+tax)" at bounding box center [256, 133] width 50 height 12
click at [215, 175] on p at bounding box center [572, 166] width 790 height 17
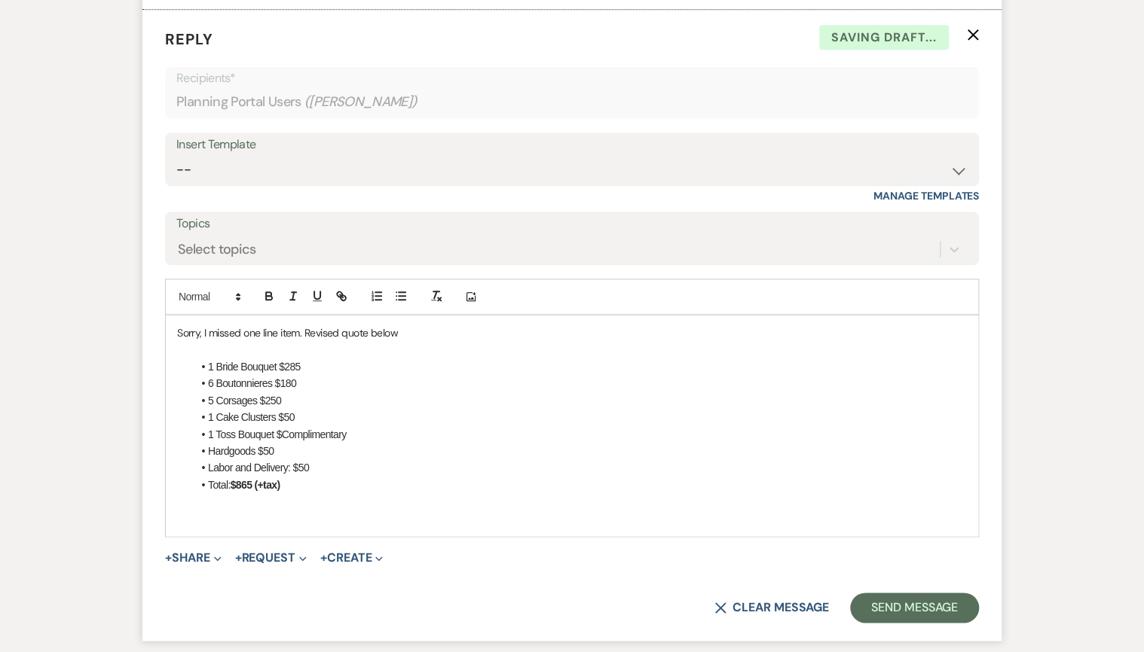
scroll to position [3559, 0]
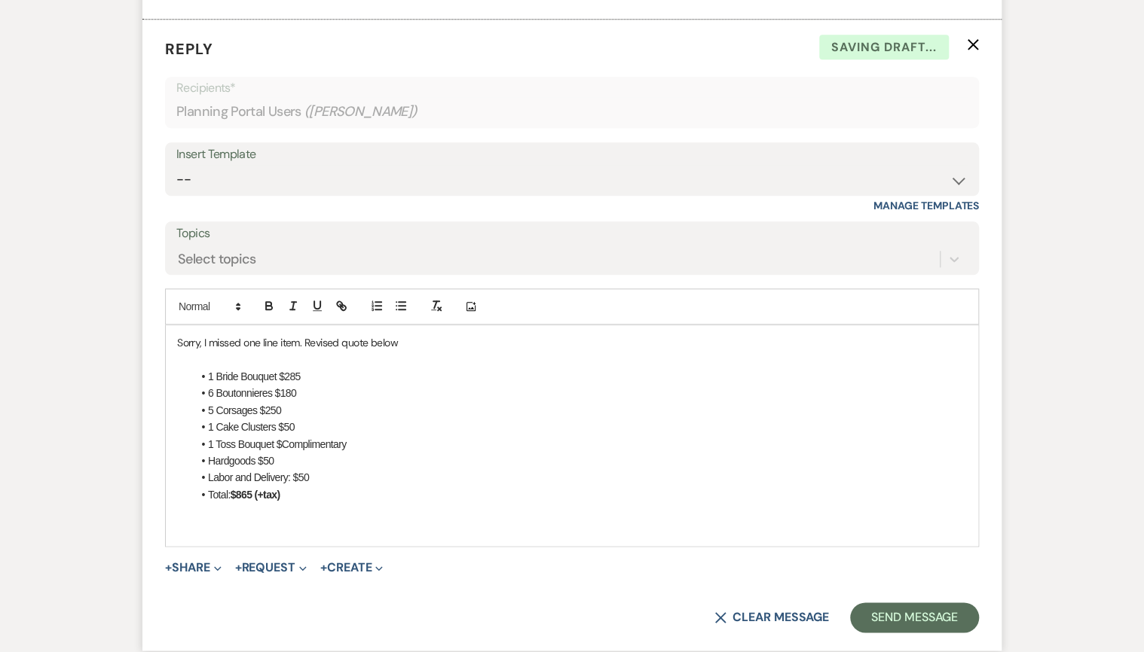
drag, startPoint x: 230, startPoint y: 84, endPoint x: 179, endPoint y: 78, distance: 50.9
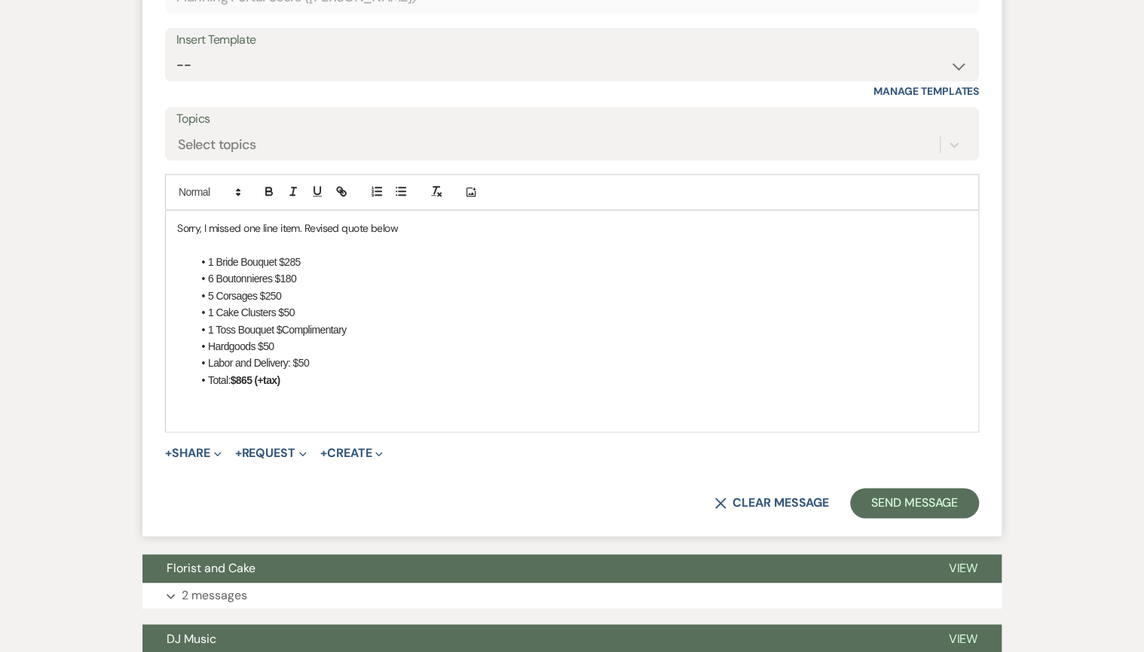
scroll to position [3981, 0]
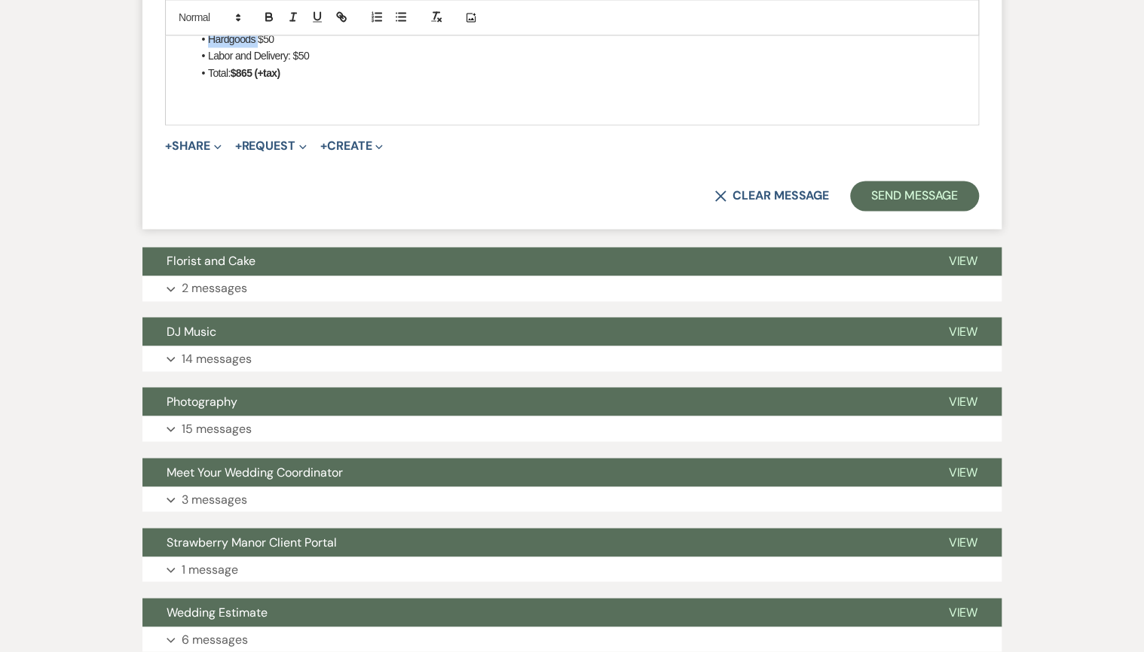
drag, startPoint x: 256, startPoint y: 239, endPoint x: 208, endPoint y: 241, distance: 48.3
click at [208, 47] on li "Hardgoods $50" at bounding box center [579, 39] width 774 height 17
click at [322, 47] on li "Hardgoods $50" at bounding box center [579, 39] width 774 height 17
click at [895, 211] on button "Send Message" at bounding box center [914, 196] width 129 height 30
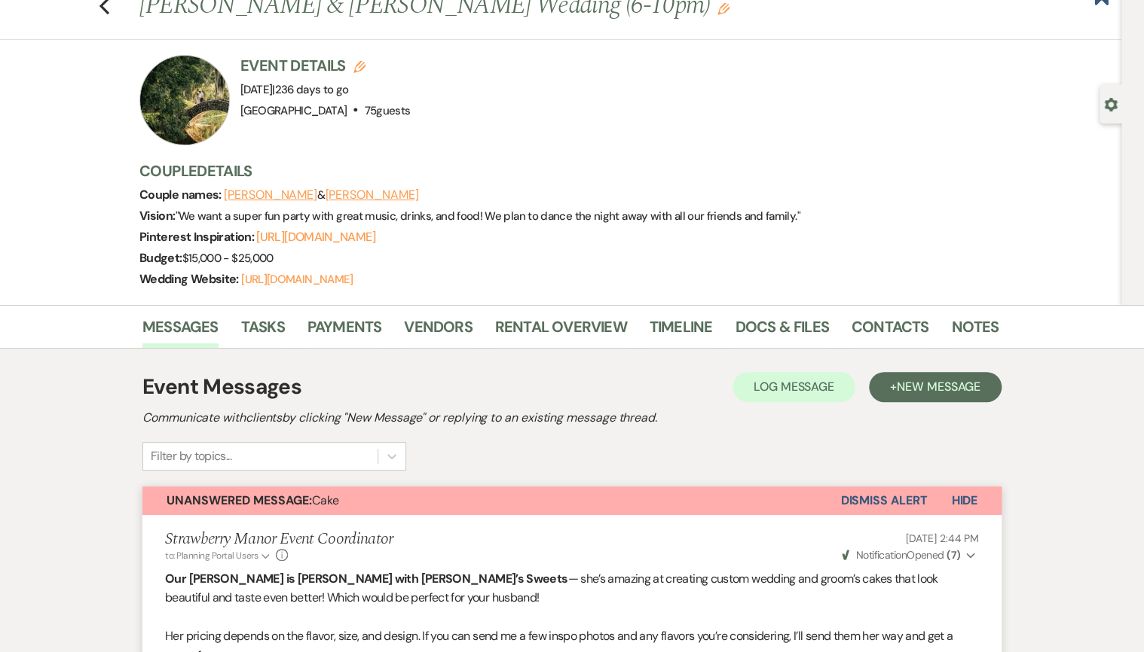
scroll to position [0, 0]
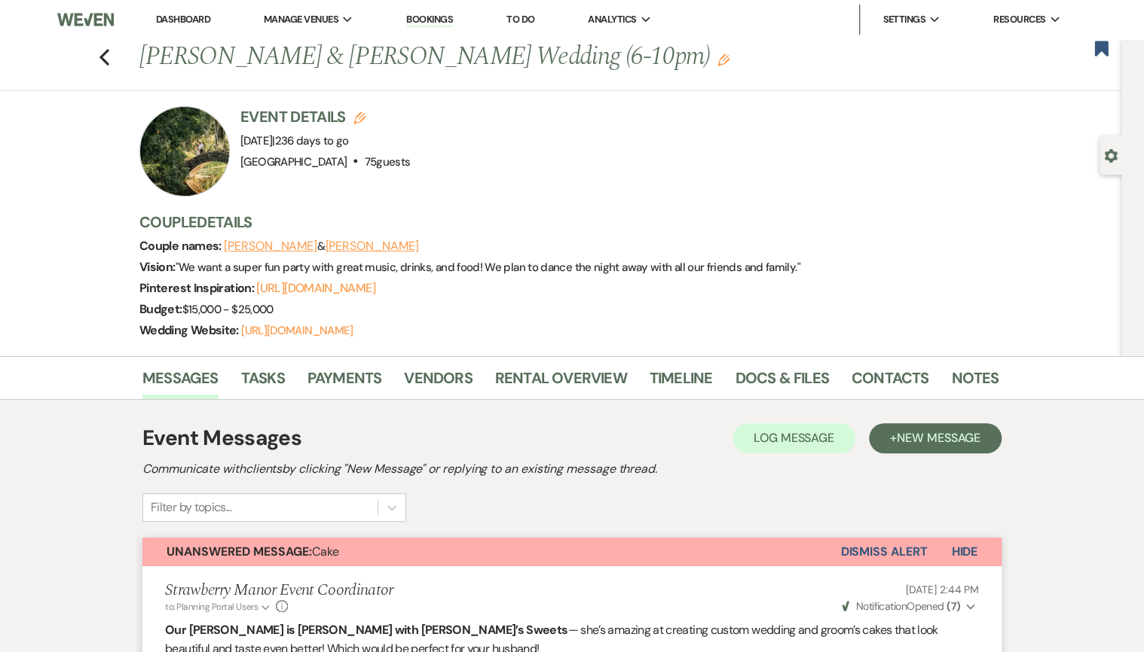
click at [178, 21] on link "Dashboard" at bounding box center [183, 19] width 54 height 13
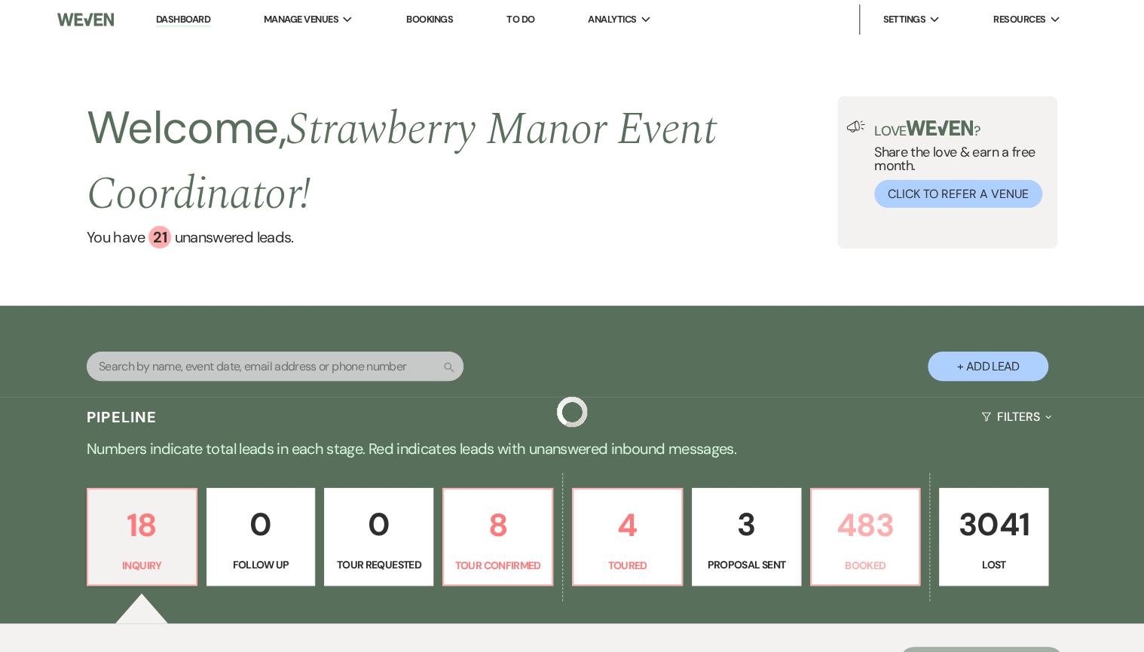
click at [852, 530] on p "483" at bounding box center [865, 525] width 90 height 50
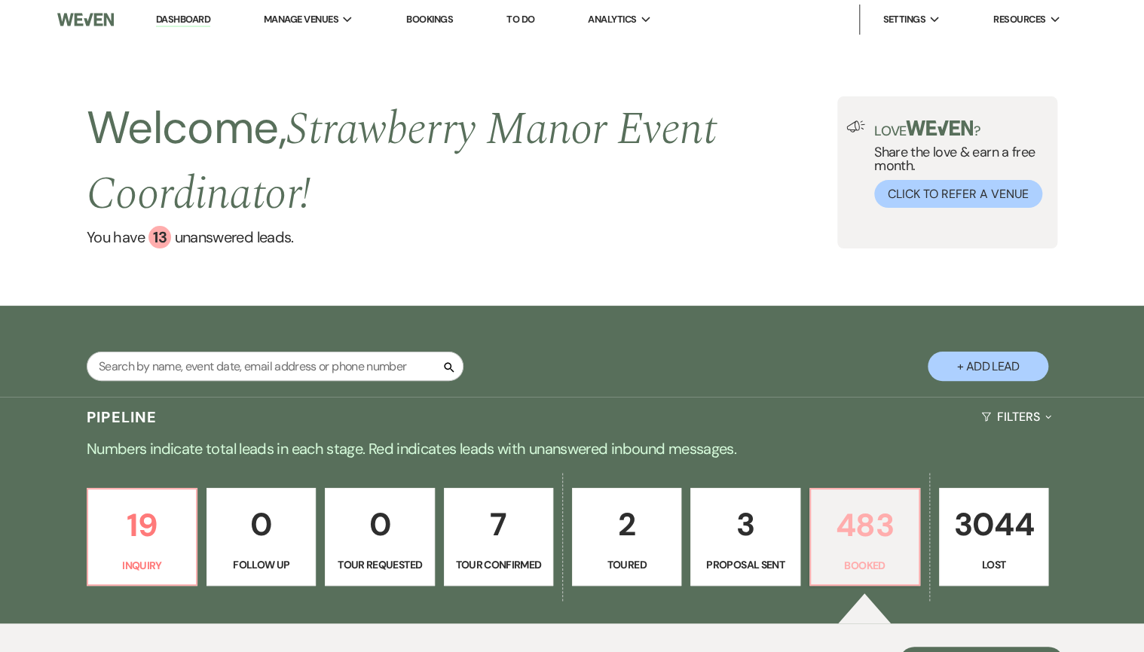
click at [878, 539] on p "483" at bounding box center [865, 525] width 90 height 50
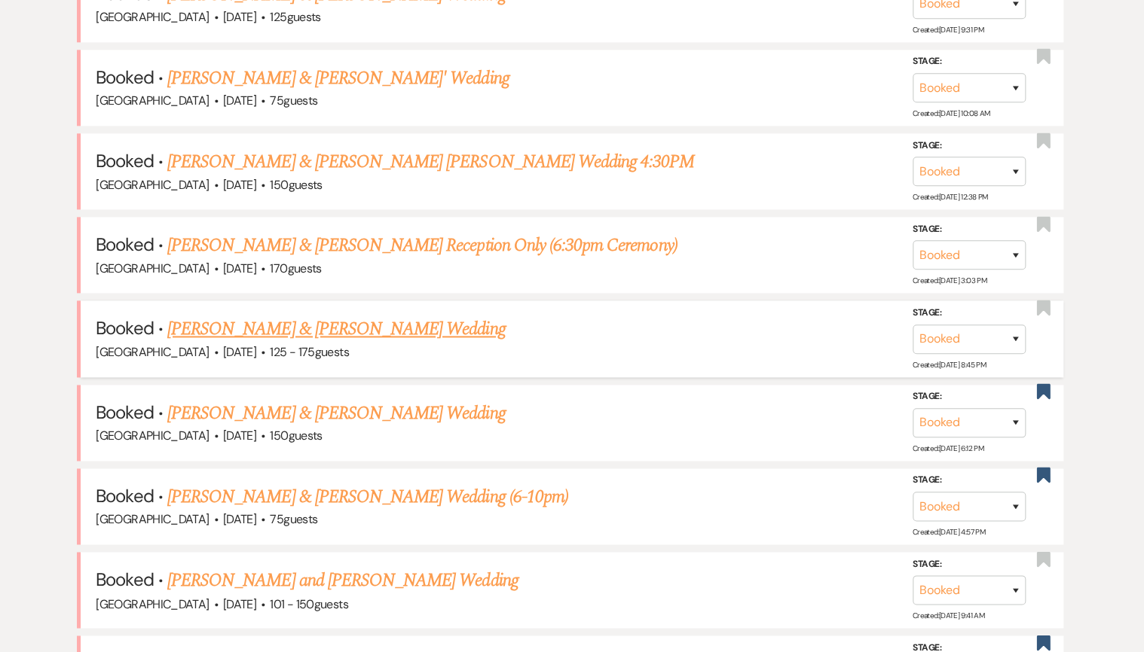
scroll to position [1085, 0]
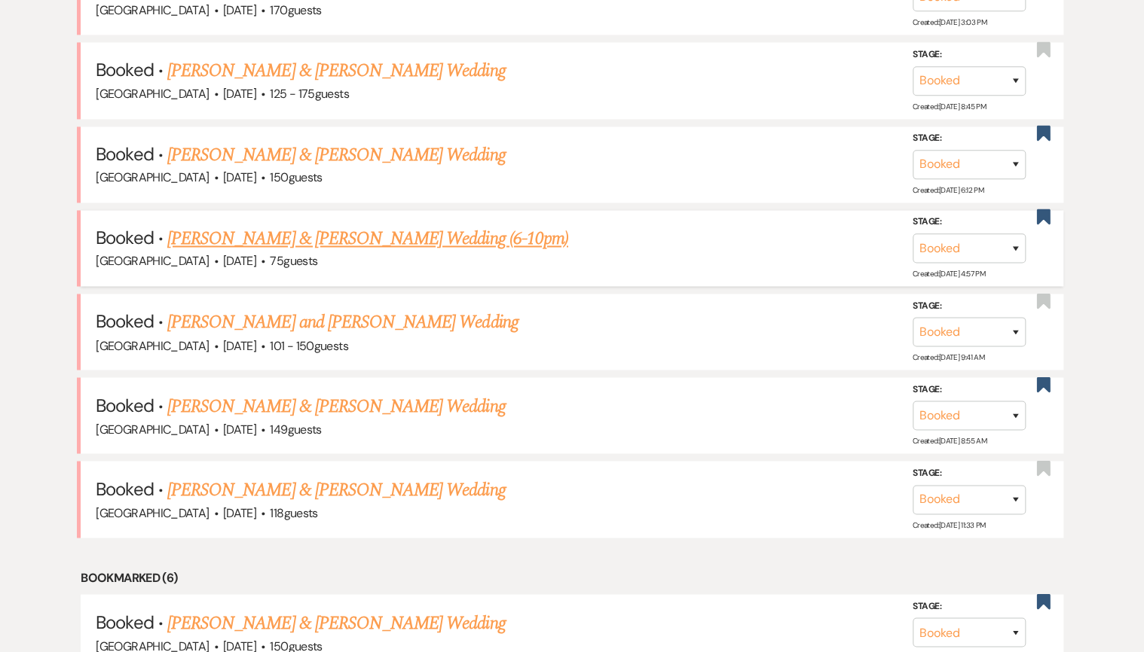
click at [320, 229] on link "[PERSON_NAME] & [PERSON_NAME] Wedding (6-10pm)" at bounding box center [367, 238] width 401 height 27
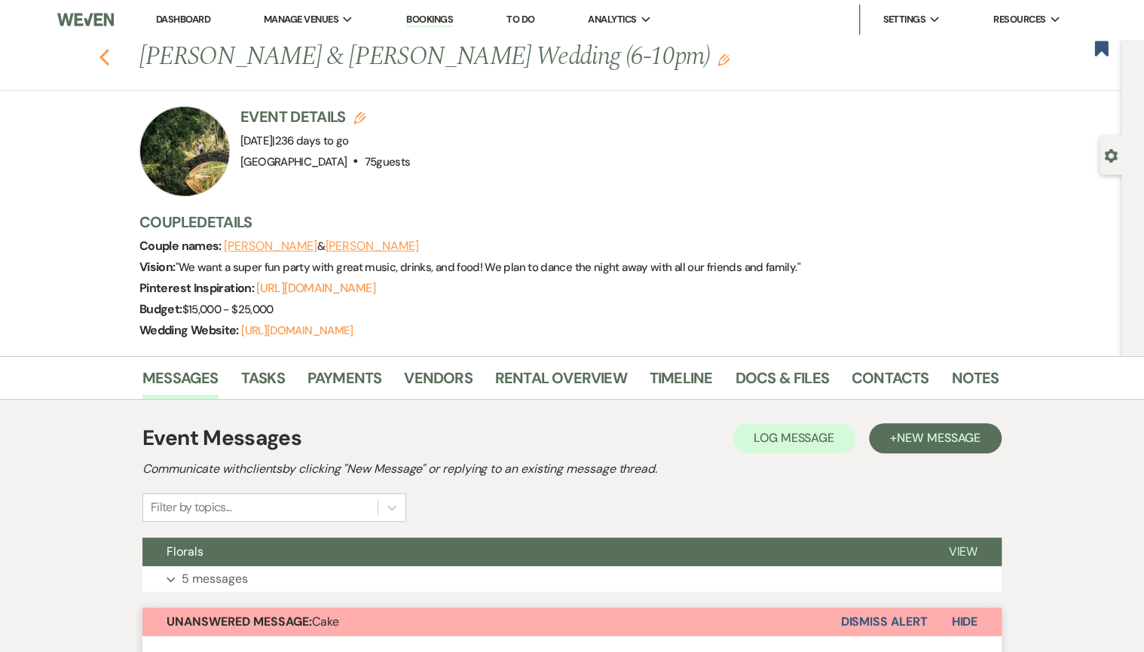
click at [110, 56] on icon "Previous" at bounding box center [104, 57] width 11 height 18
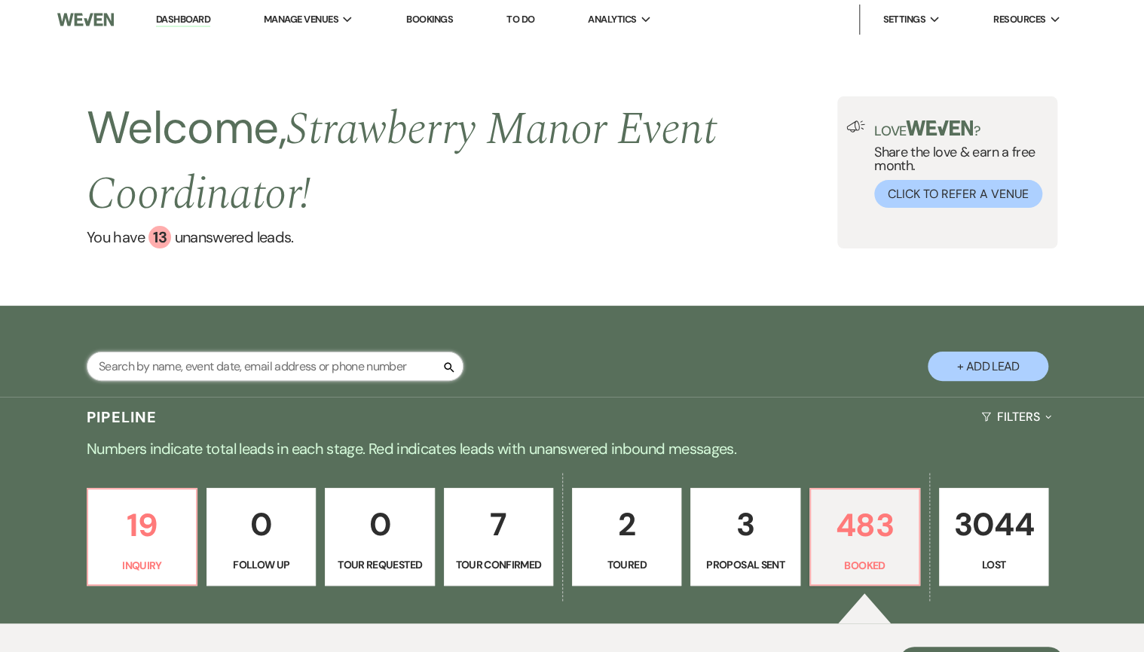
click at [212, 362] on input "text" at bounding box center [275, 366] width 377 height 29
type input "[PERSON_NAME]"
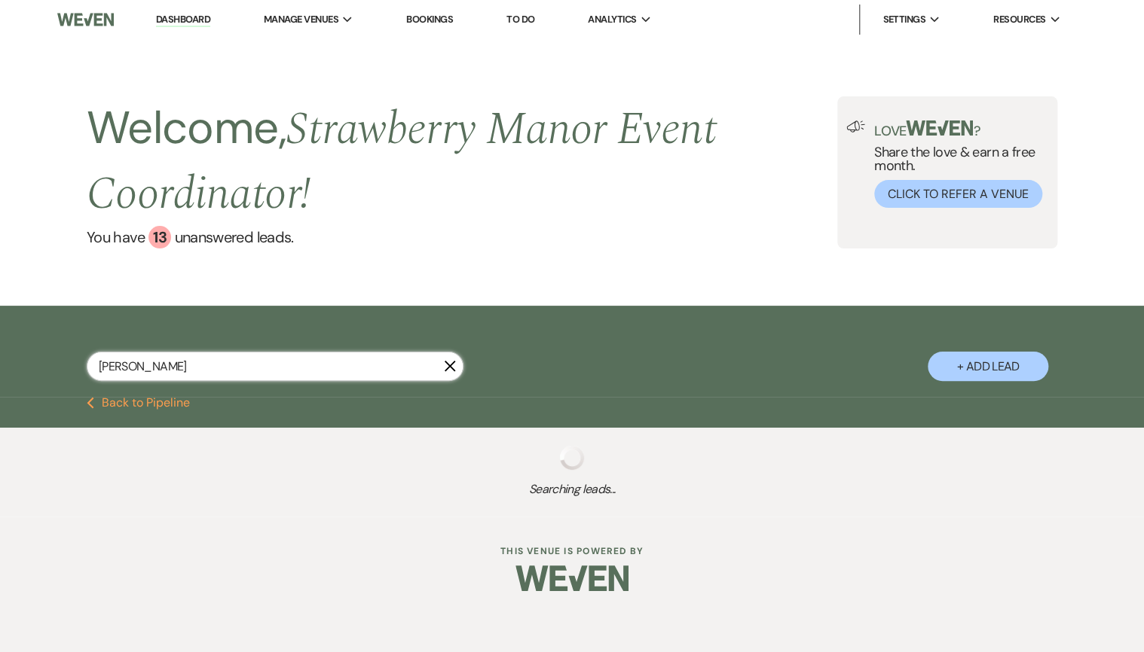
select select "8"
select select "5"
select select "8"
select select "5"
select select "8"
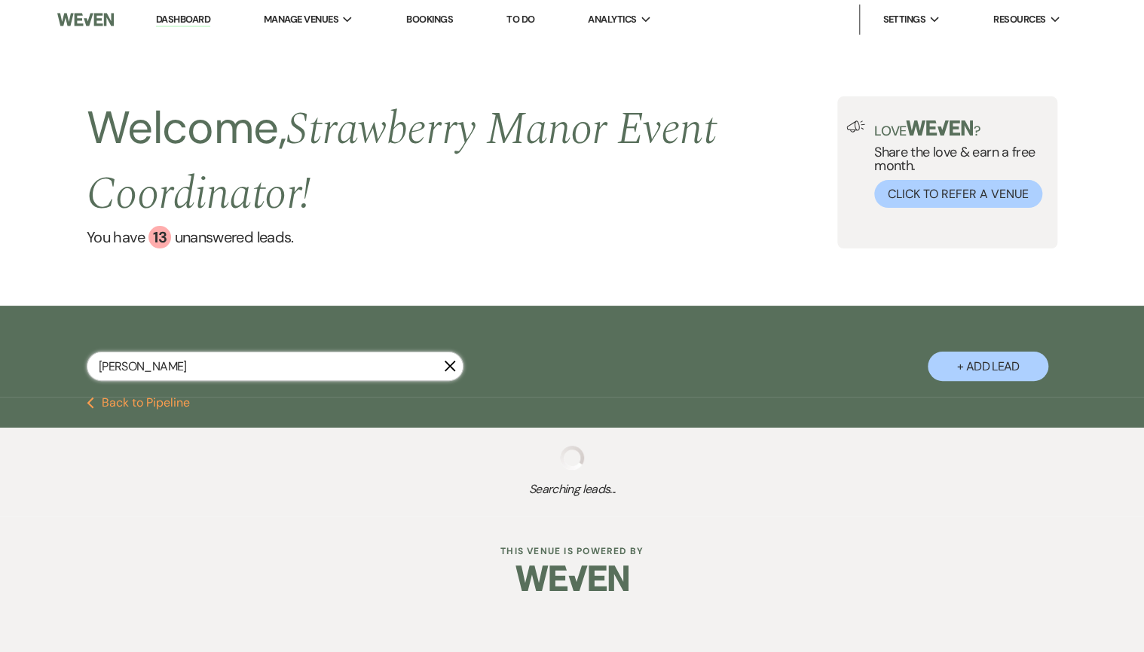
select select "5"
select select "8"
select select "5"
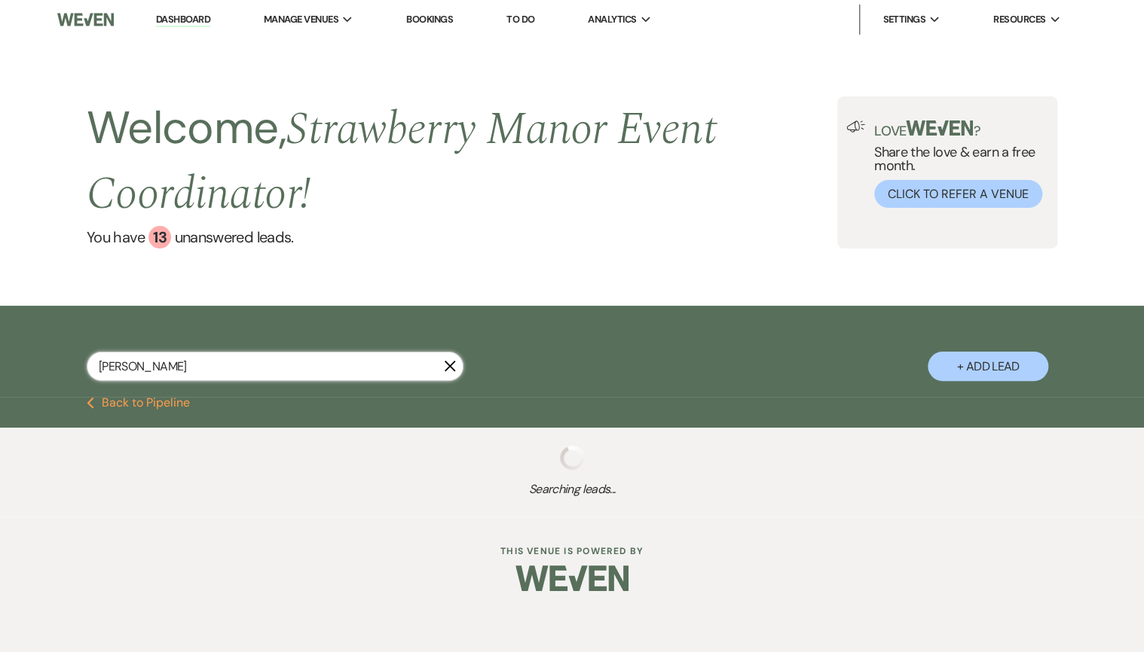
select select "8"
select select "5"
select select "8"
select select "3"
select select "8"
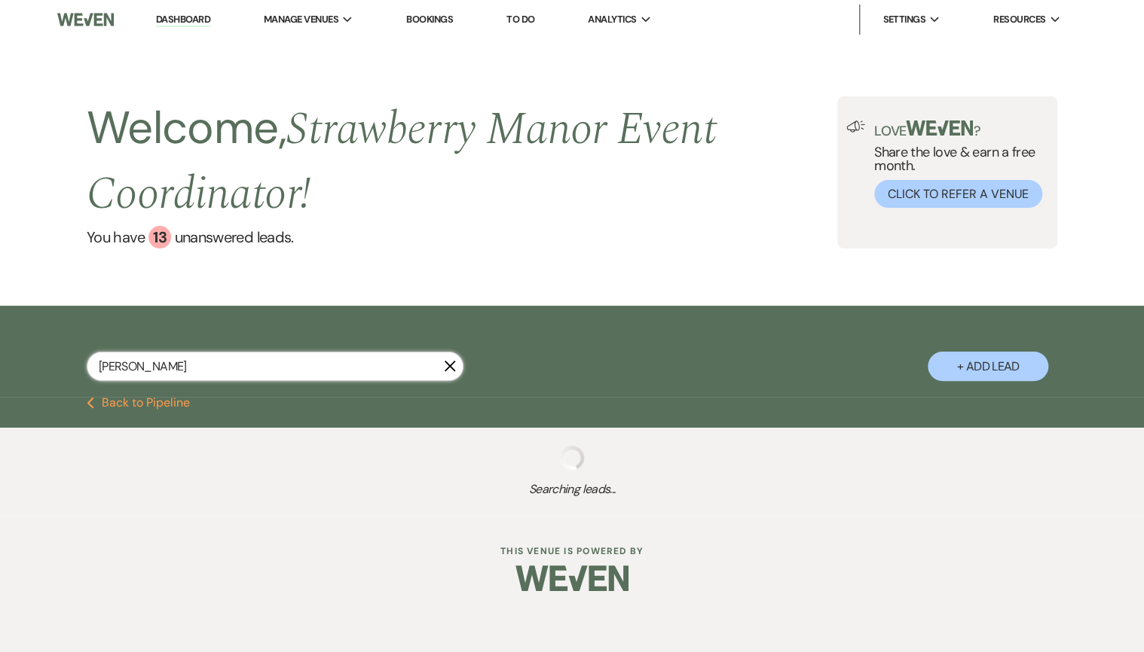
select select "5"
select select "8"
select select "5"
select select "8"
select select "6"
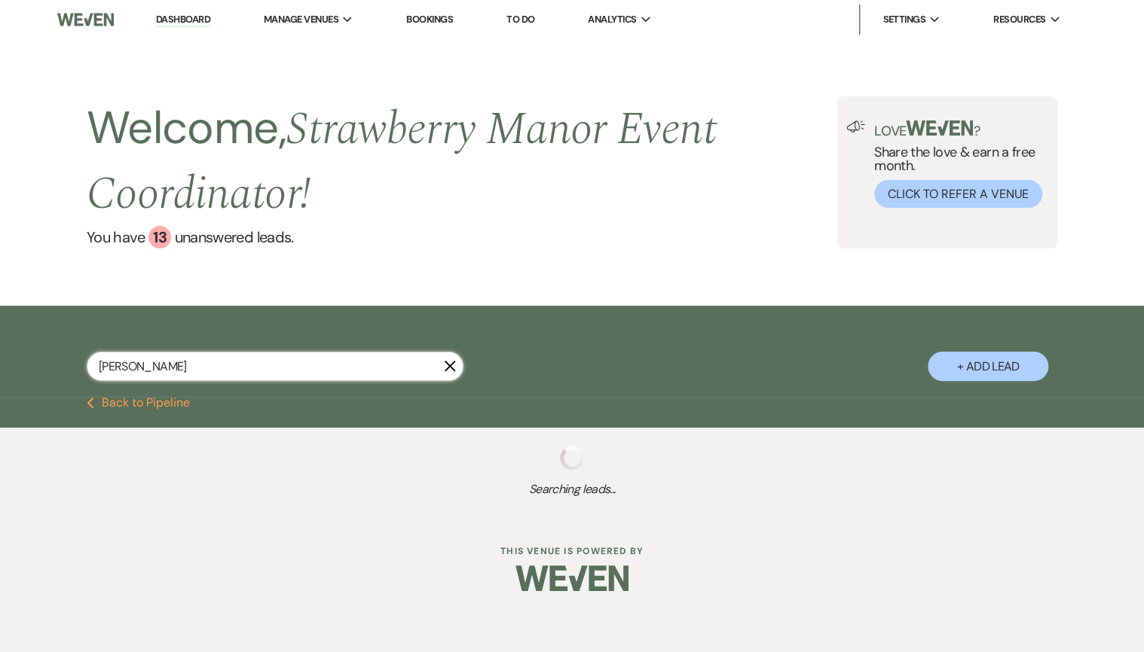
select select "8"
select select "5"
select select "8"
select select "5"
select select "8"
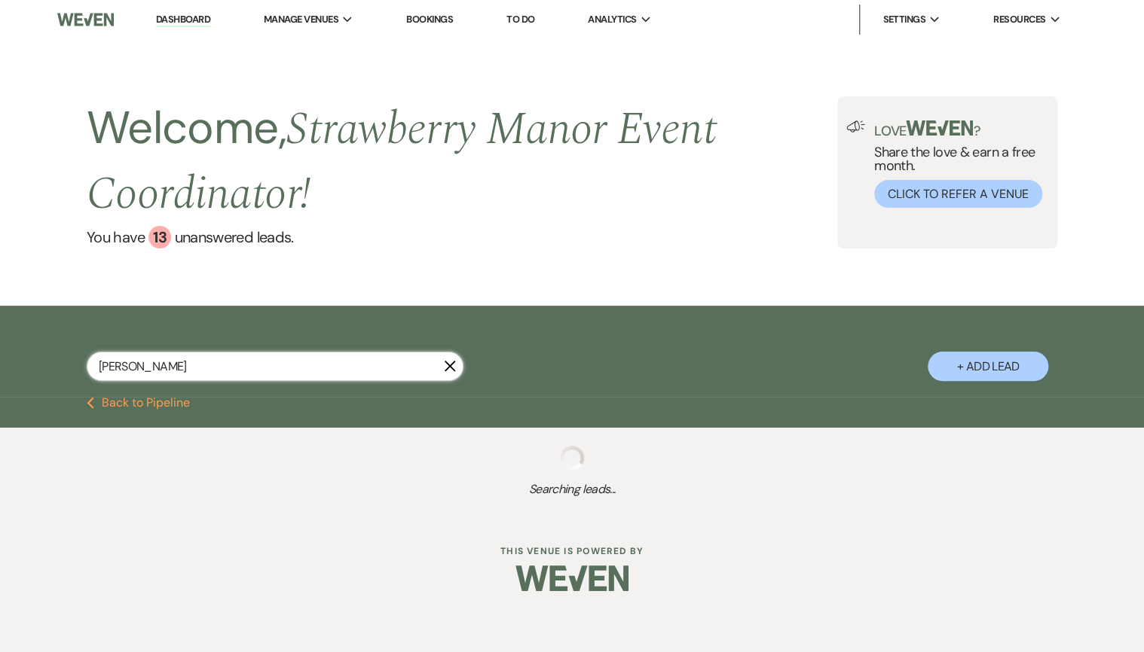
select select "5"
select select "8"
select select "5"
select select "8"
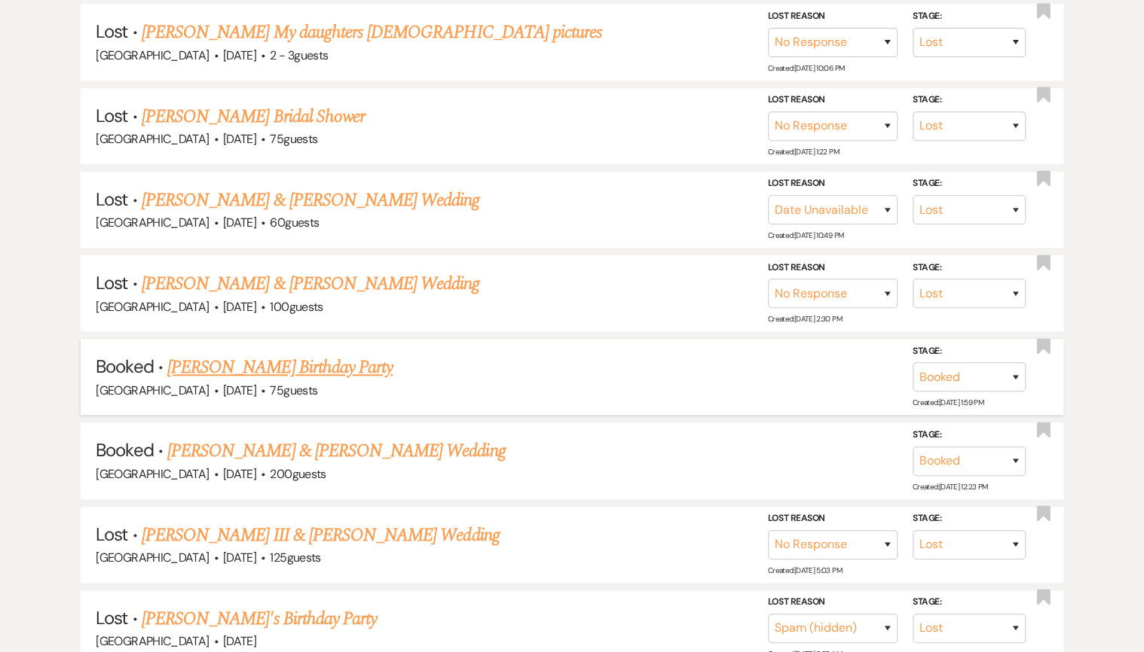
scroll to position [603, 0]
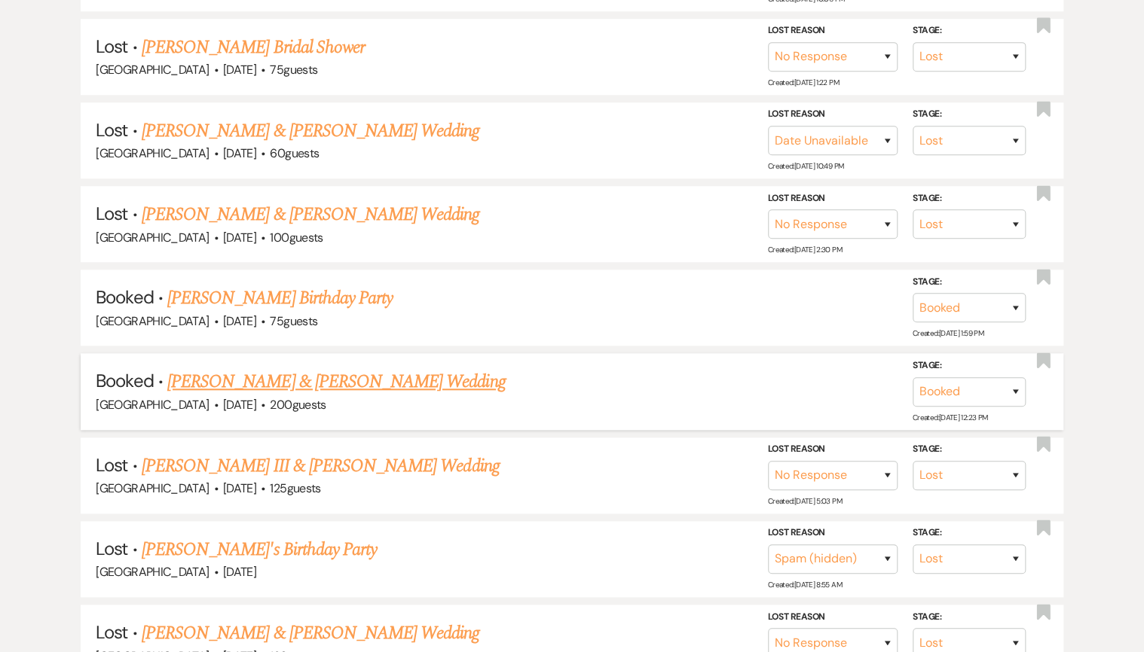
click at [364, 377] on link "[PERSON_NAME] & [PERSON_NAME] Wedding" at bounding box center [336, 381] width 338 height 27
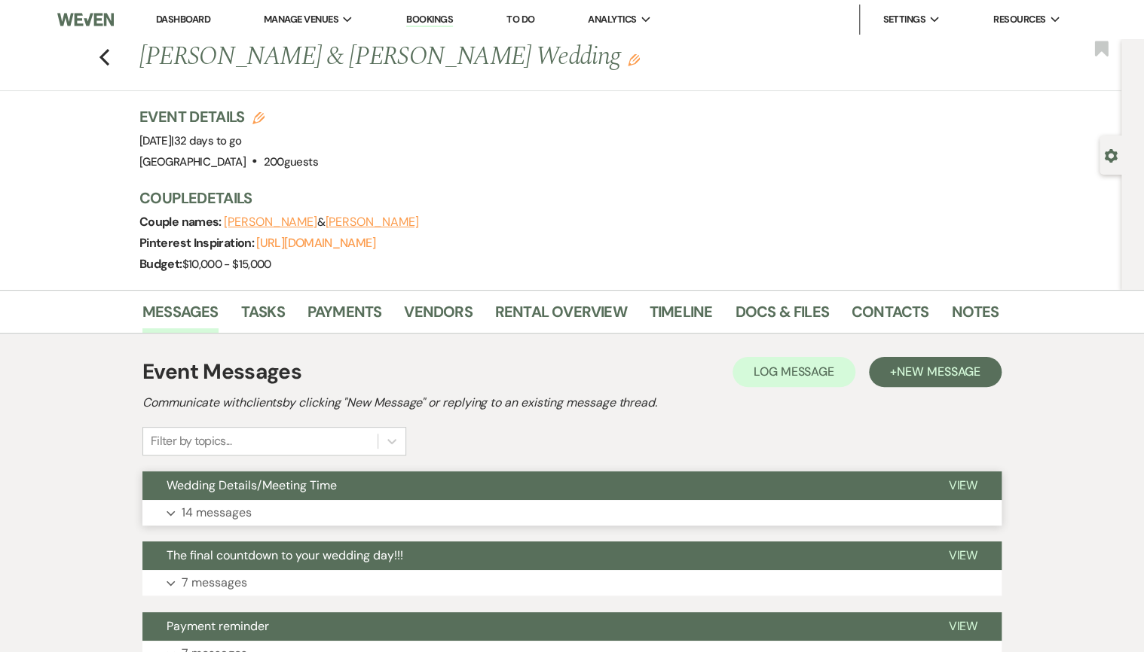
click at [433, 493] on button "Wedding Details/Meeting Time" at bounding box center [532, 486] width 781 height 29
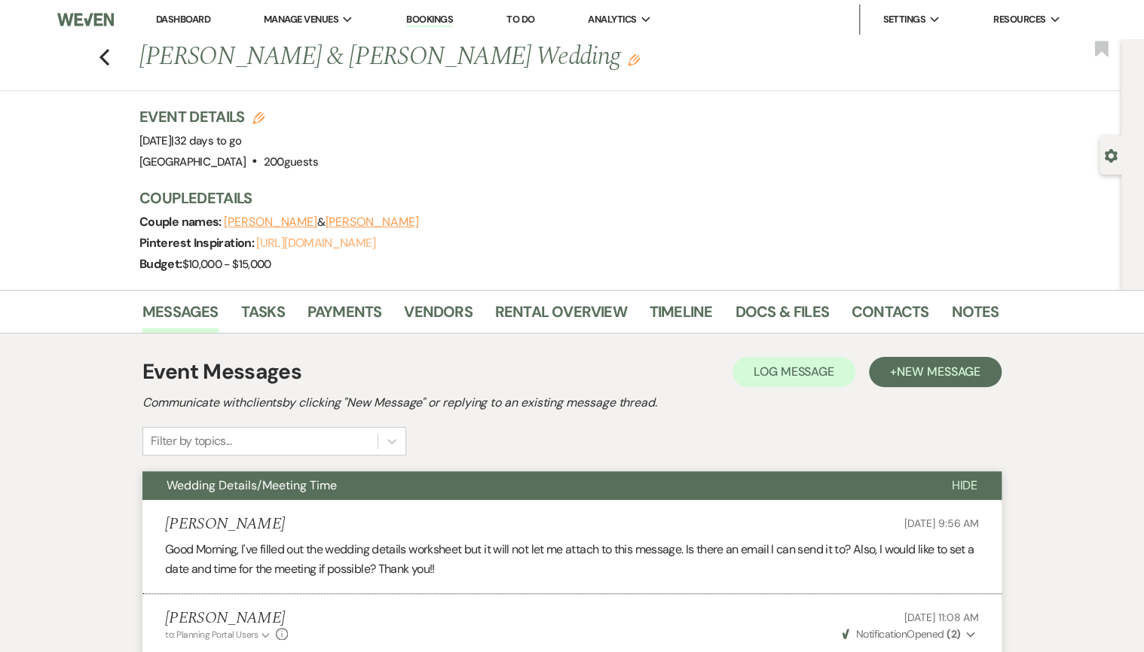
click at [347, 240] on link "[URL][DOMAIN_NAME]" at bounding box center [315, 243] width 118 height 16
click at [108, 56] on icon "Previous" at bounding box center [104, 57] width 11 height 18
select select "8"
select select "5"
select select "8"
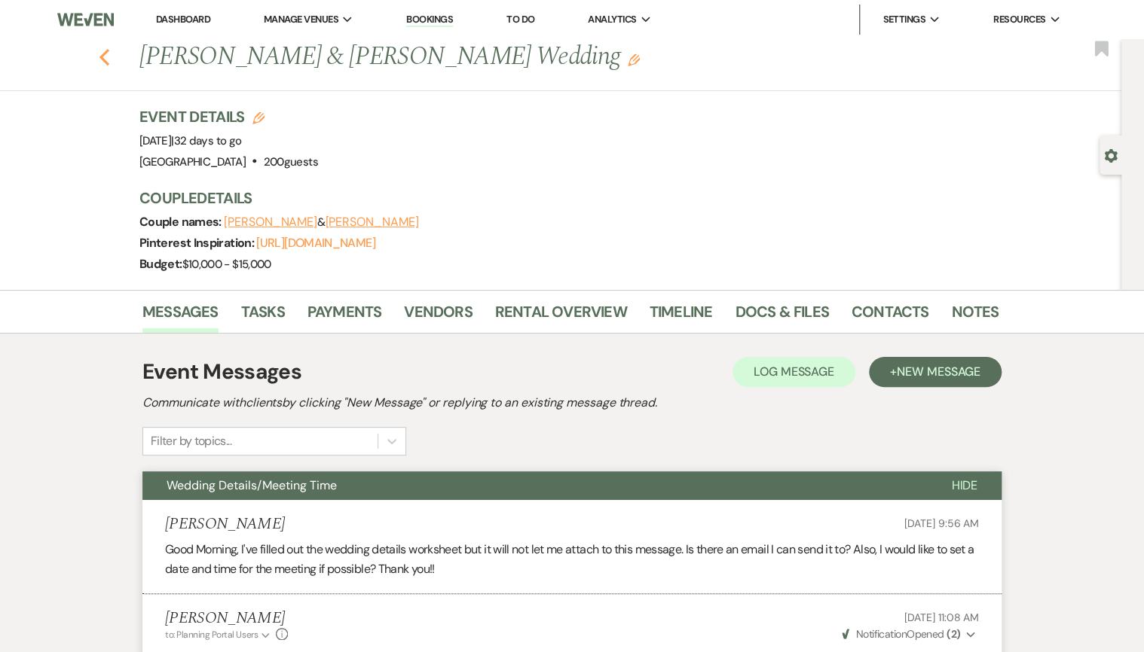
select select "5"
select select "8"
select select "5"
select select "8"
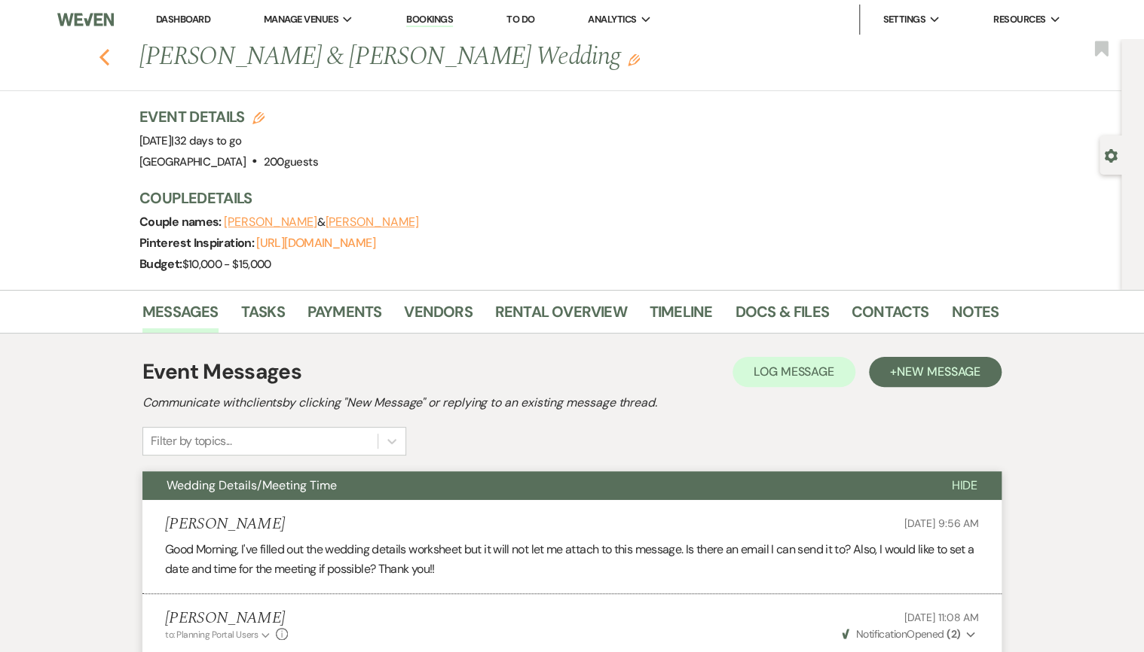
select select "8"
select select "5"
select select "8"
select select "5"
select select "8"
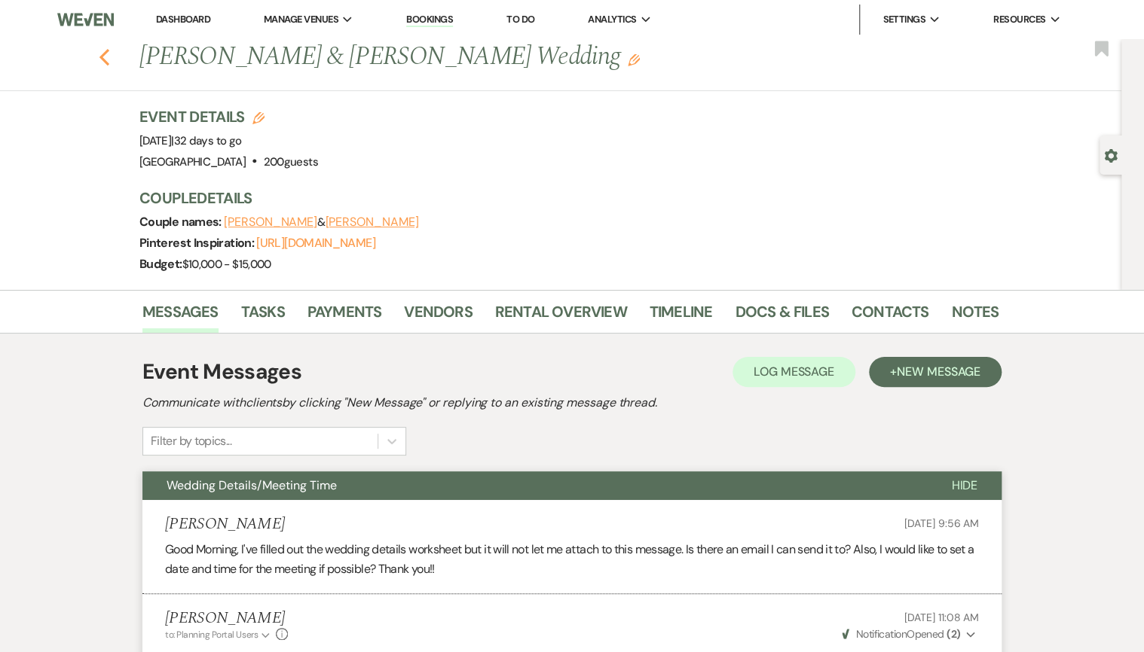
select select "3"
select select "8"
select select "5"
select select "8"
select select "5"
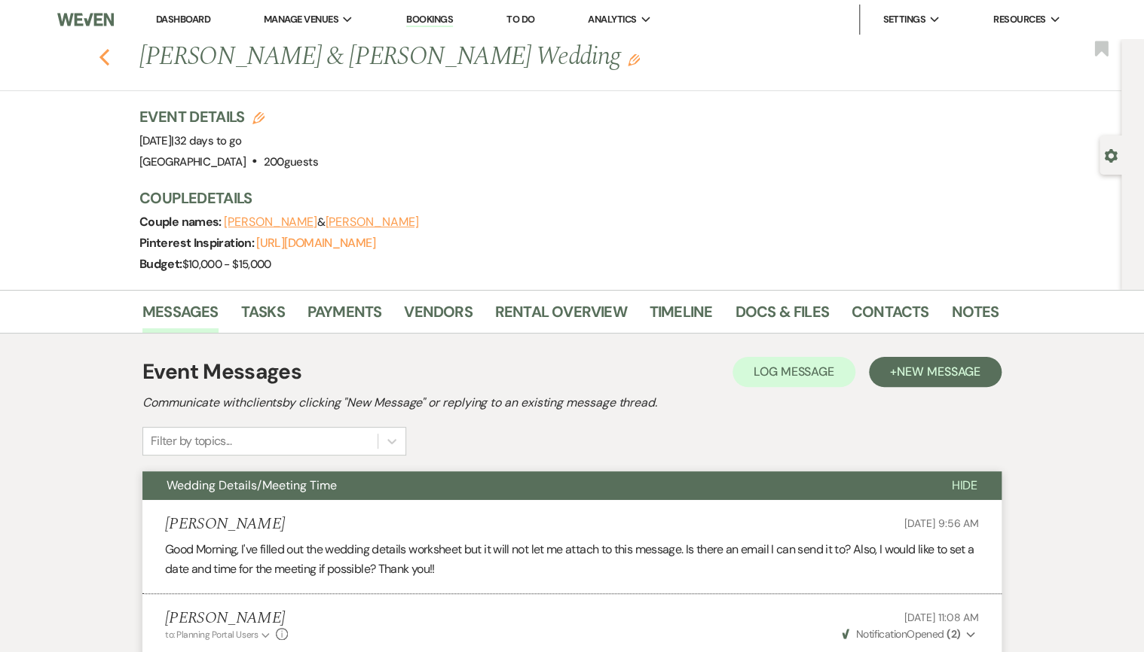
select select "8"
select select "6"
select select "8"
select select "5"
select select "8"
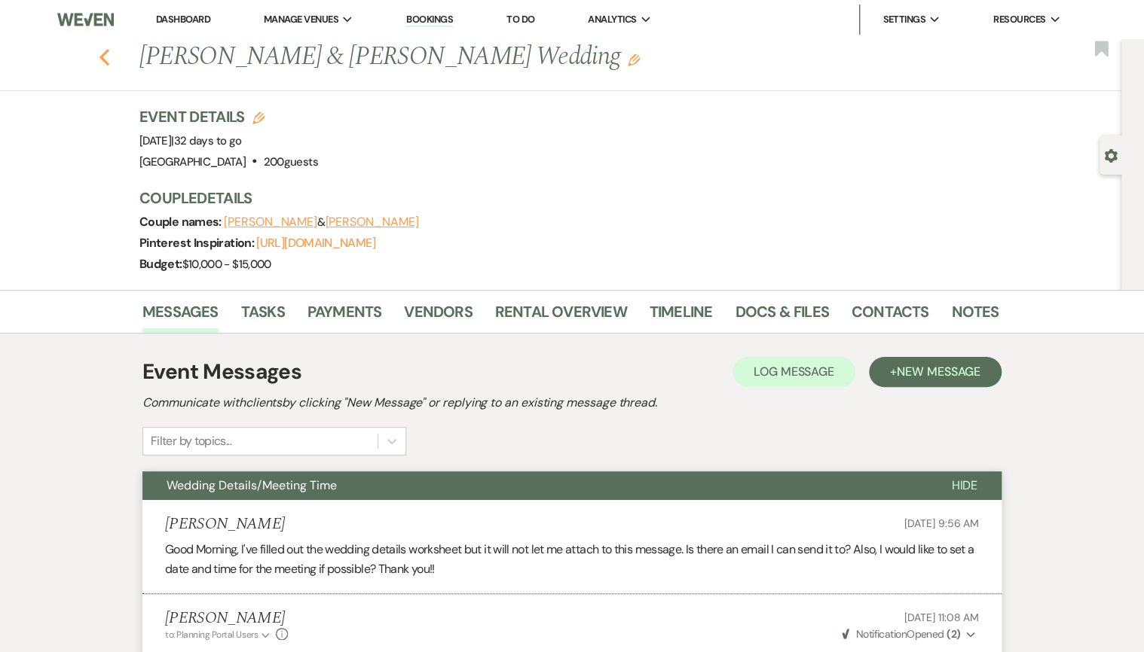
select select "5"
select select "8"
select select "5"
select select "8"
select select "5"
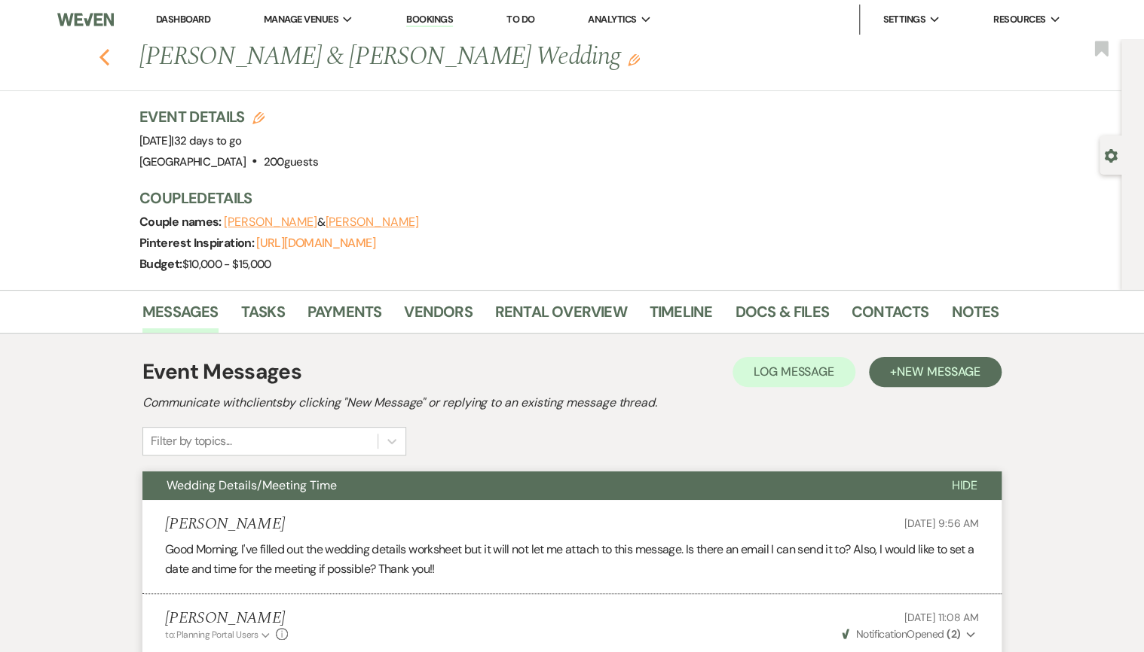
select select "8"
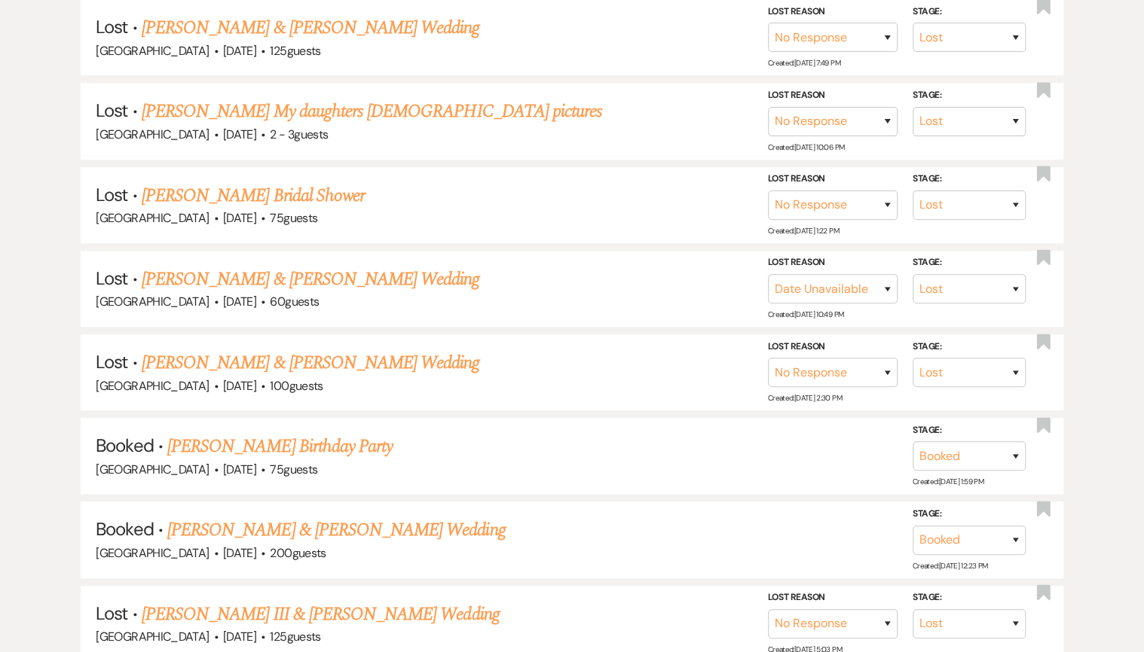
scroll to position [181, 0]
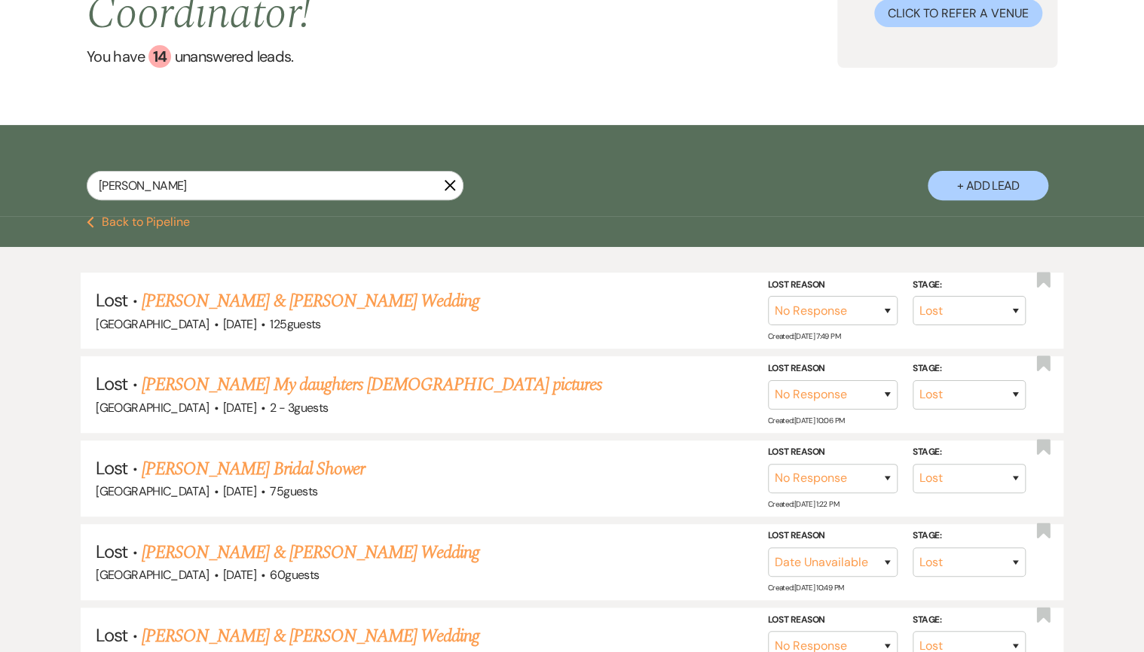
click at [121, 169] on div "[PERSON_NAME] + Add Lead" at bounding box center [571, 173] width 1085 height 81
drag, startPoint x: 158, startPoint y: 183, endPoint x: 87, endPoint y: 187, distance: 70.9
click at [87, 187] on input "[PERSON_NAME]" at bounding box center [275, 185] width 377 height 29
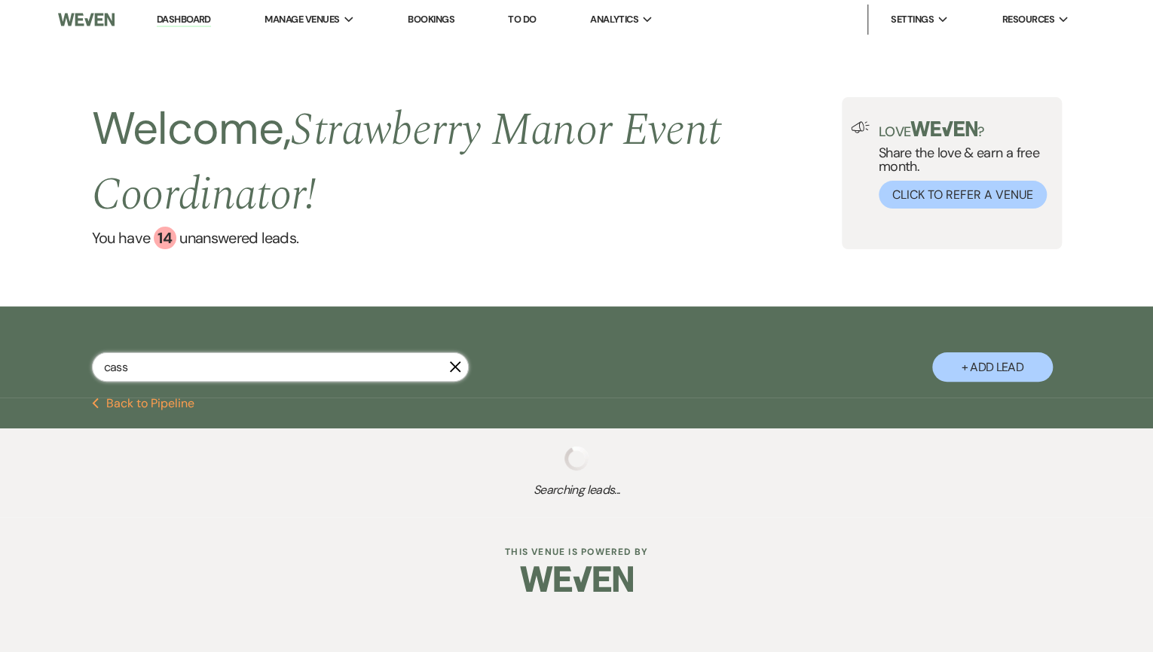
type input "cassi"
select select "8"
select select "5"
select select "8"
select select "5"
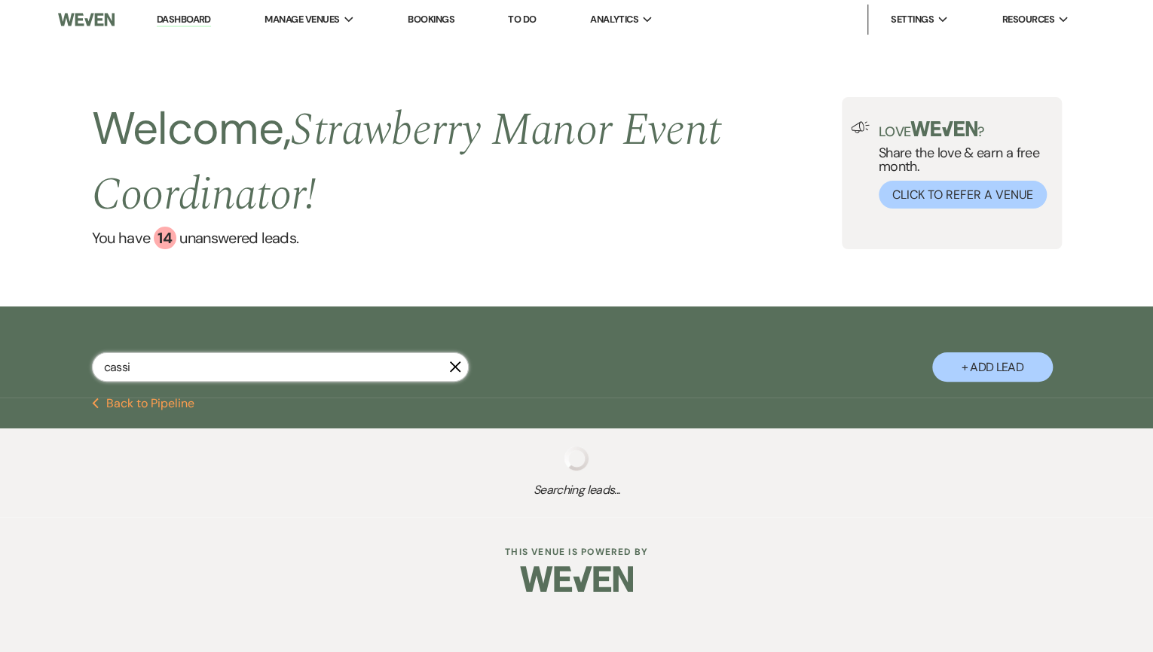
select select "8"
select select "4"
select select "8"
select select "5"
select select "8"
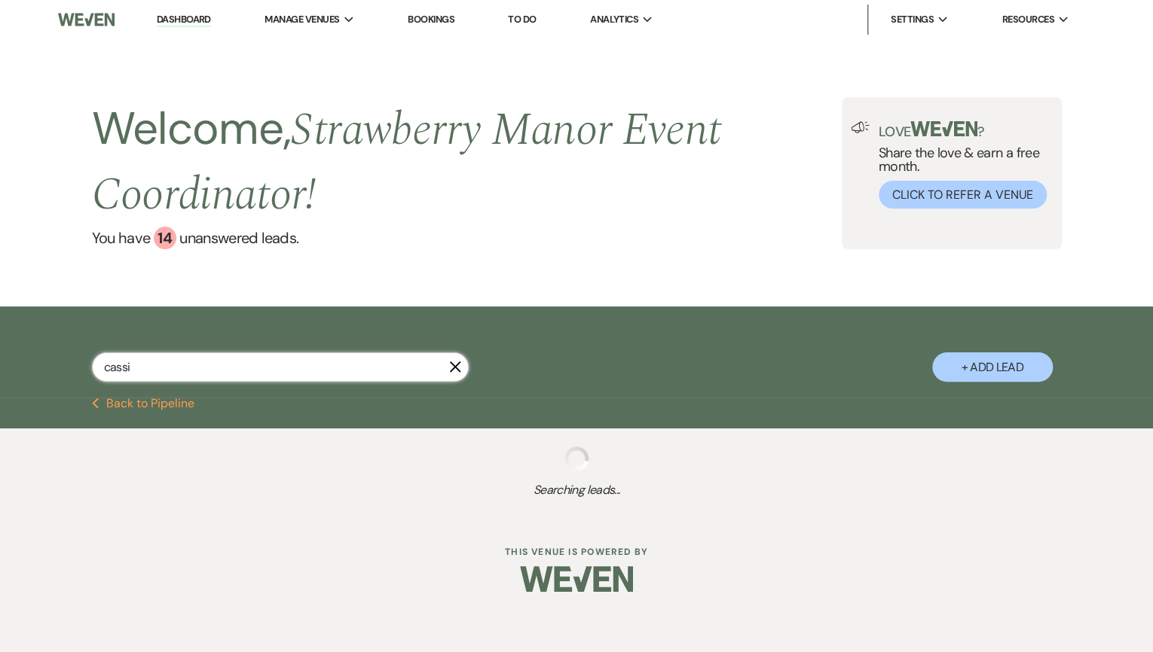
select select "5"
select select "8"
select select "5"
select select "8"
select select "5"
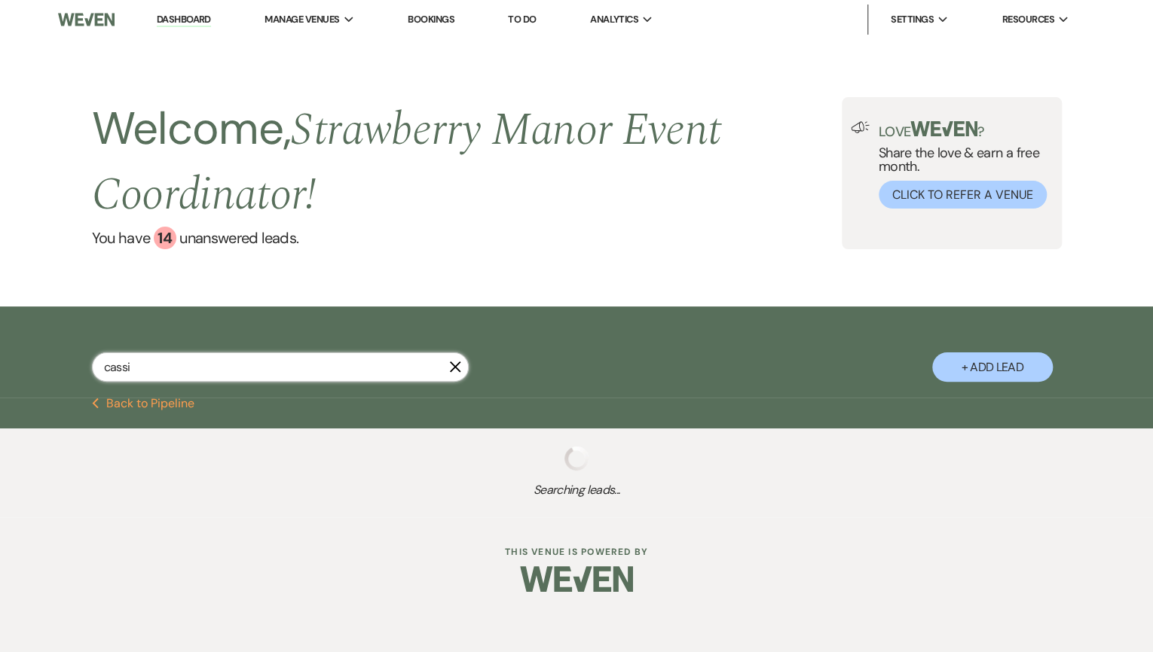
select select "8"
select select "5"
select select "8"
select select "5"
select select "8"
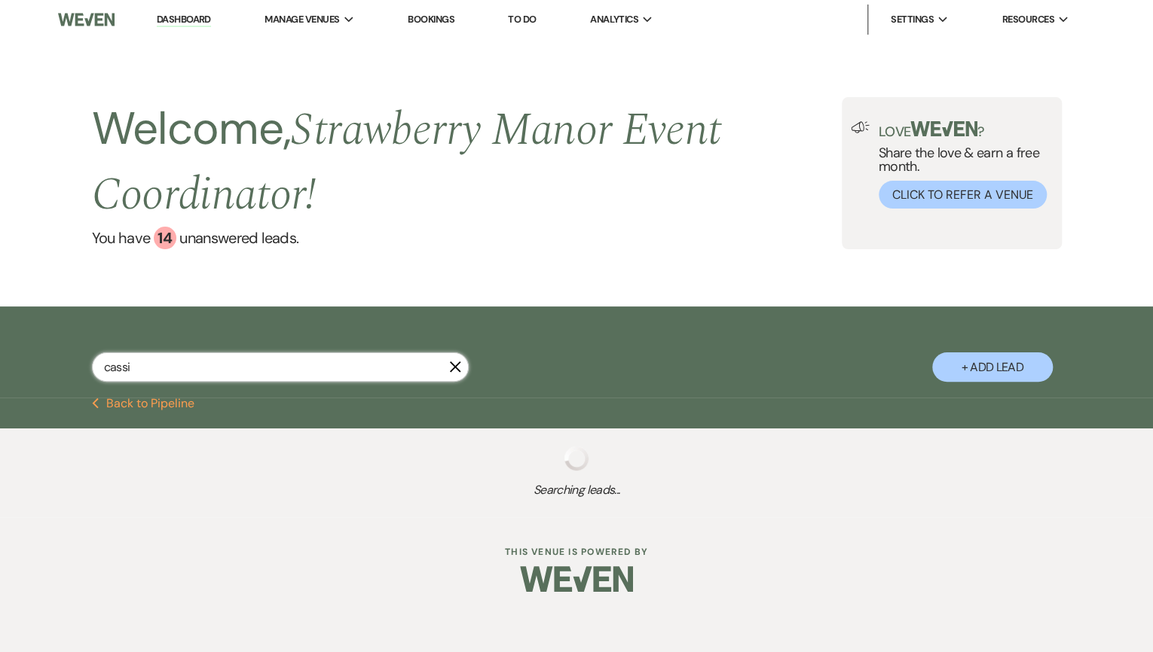
select select "5"
select select "8"
select select "5"
select select "8"
select select "5"
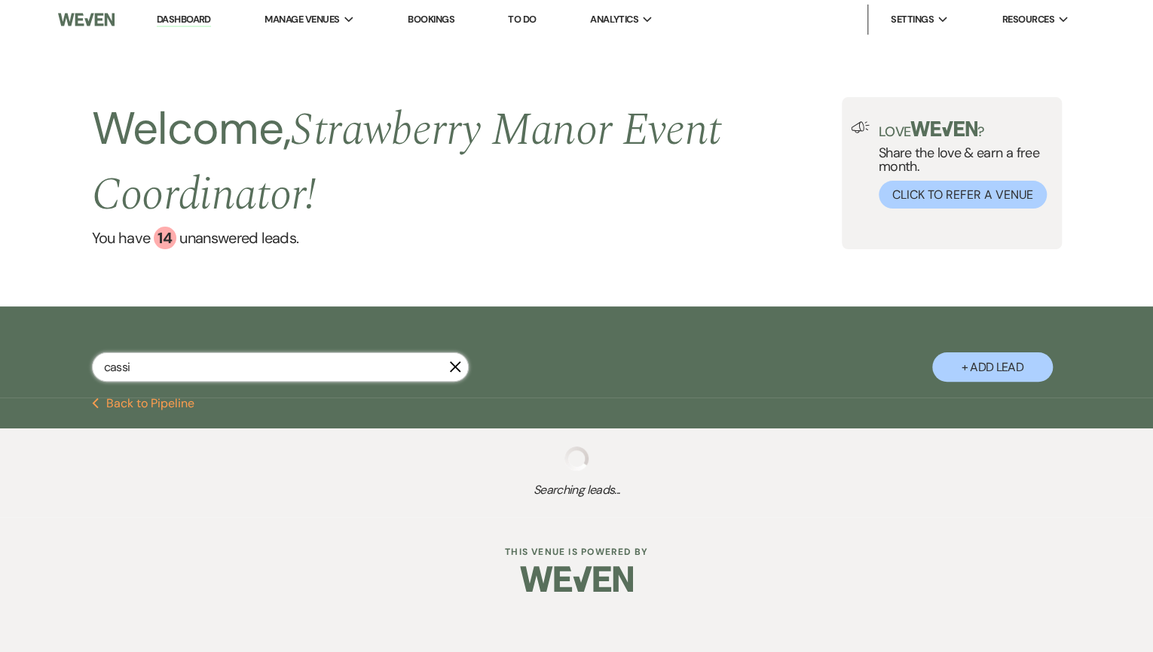
select select "8"
select select "5"
select select "8"
select select "5"
select select "8"
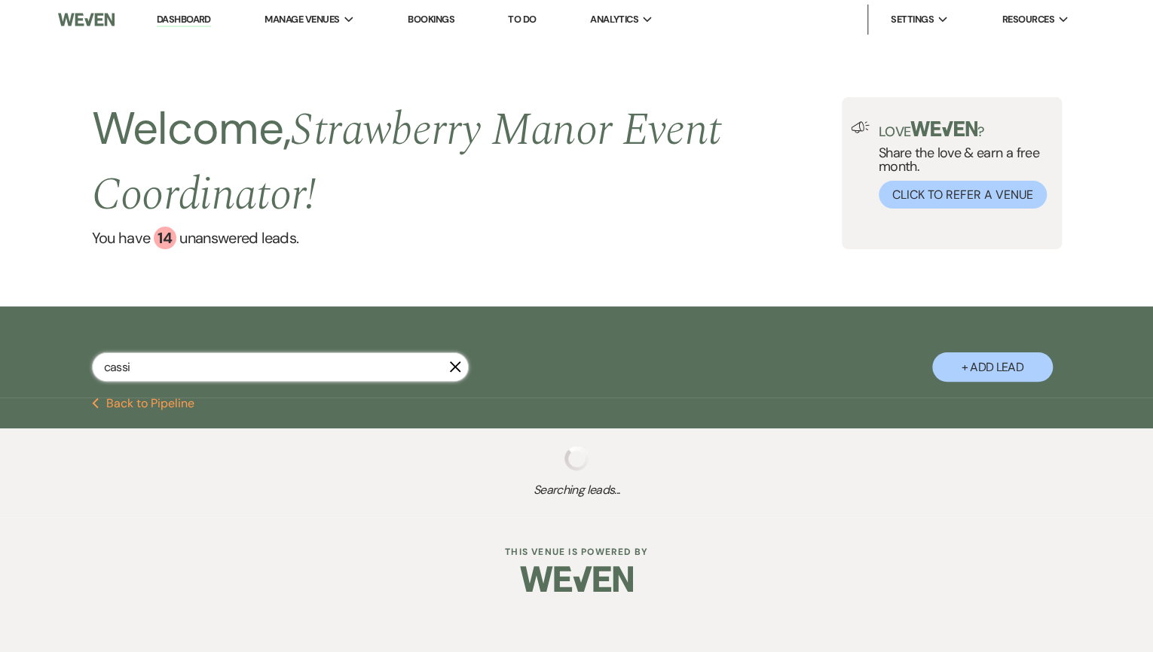
select select "5"
select select "8"
select select "5"
select select "8"
select select "5"
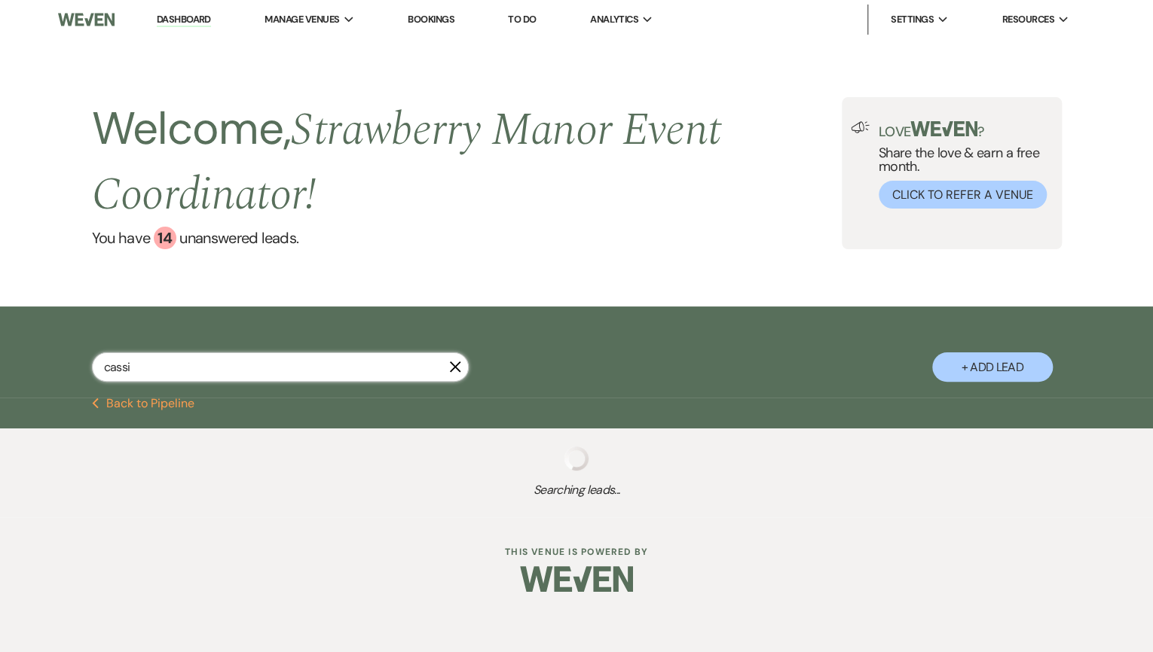
select select "8"
select select "5"
select select "8"
select select "5"
select select "8"
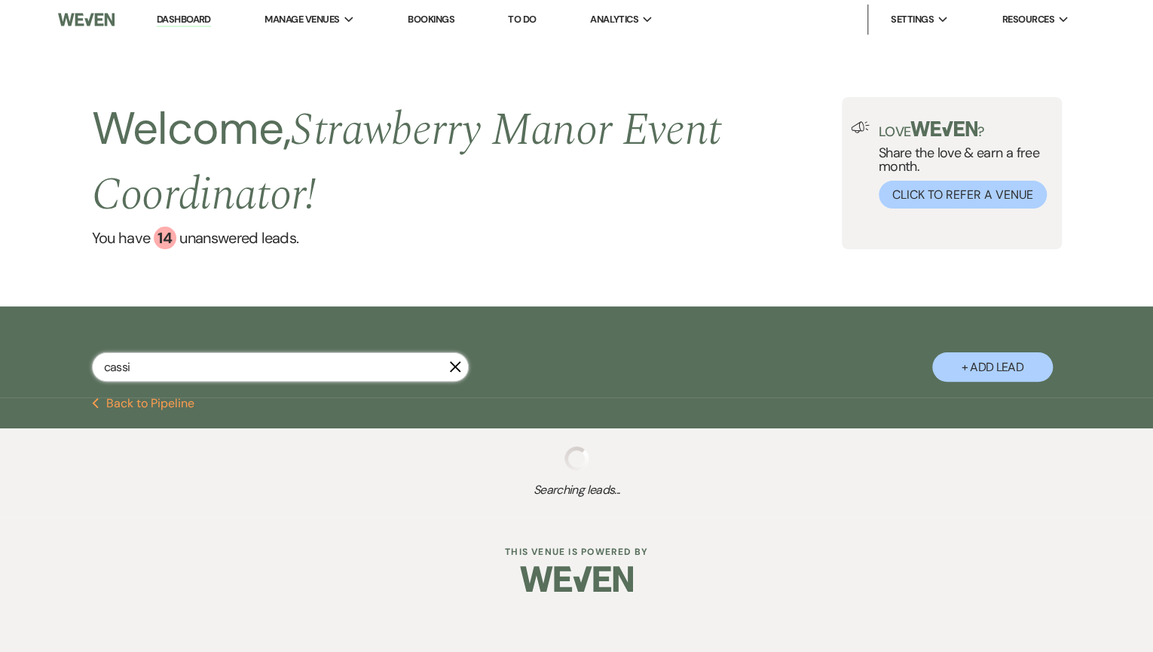
select select "5"
select select "8"
select select "5"
select select "8"
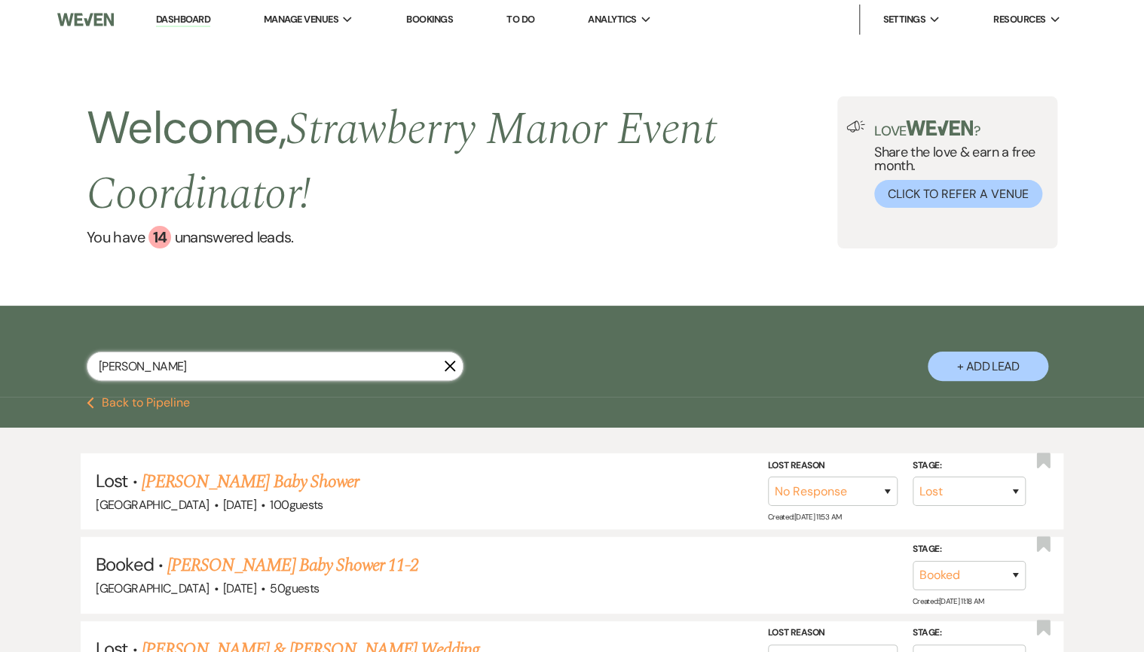
type input "[PERSON_NAME]"
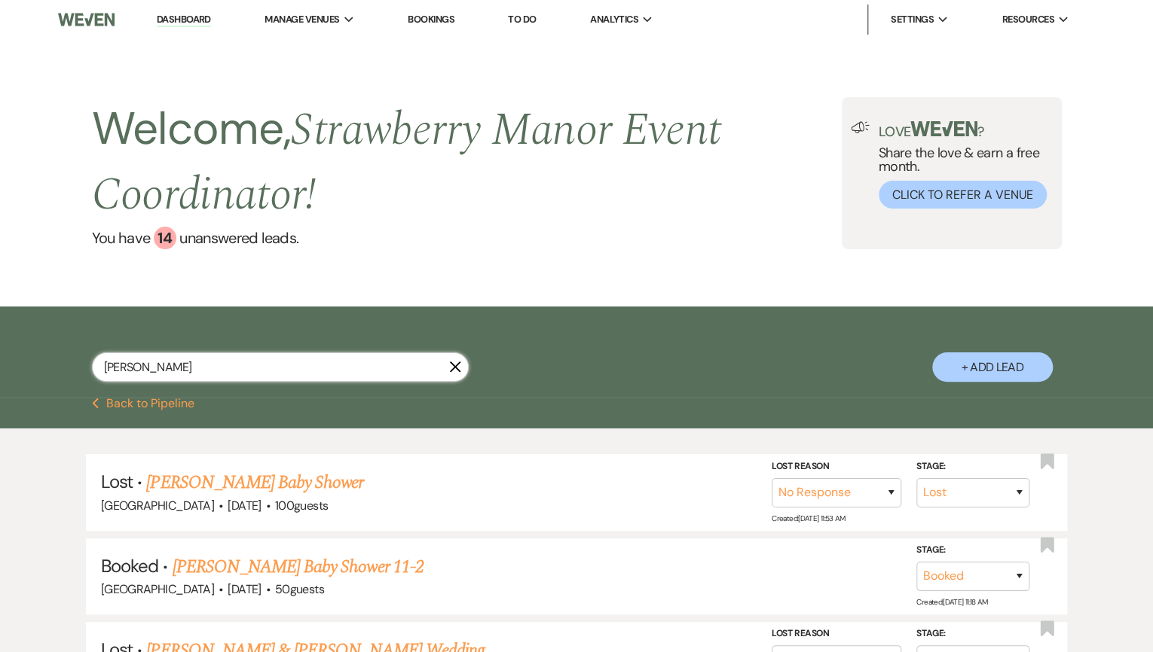
select select "8"
select select "5"
select select "8"
select select "5"
select select "8"
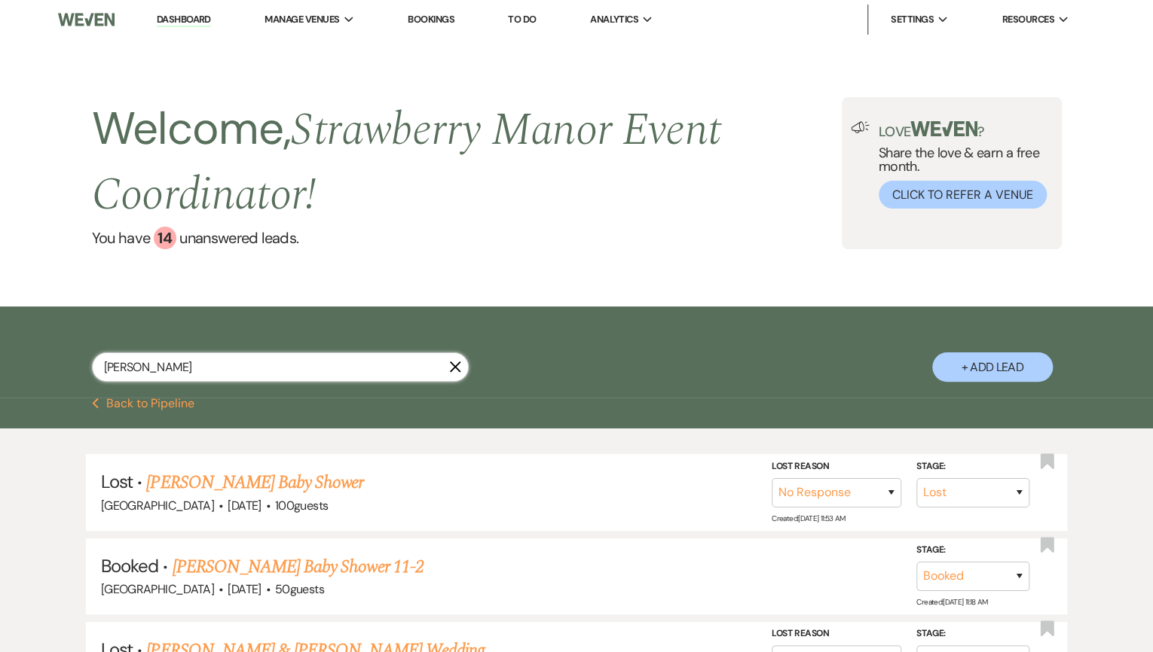
select select "5"
select select "8"
select select "5"
select select "8"
select select "5"
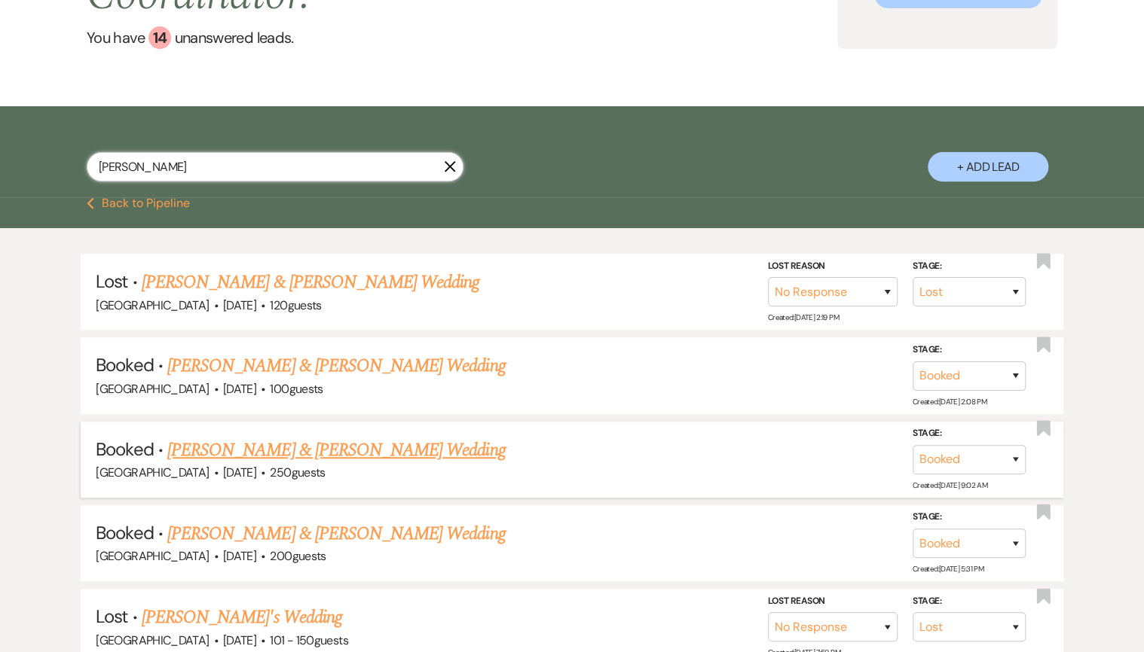
scroll to position [241, 0]
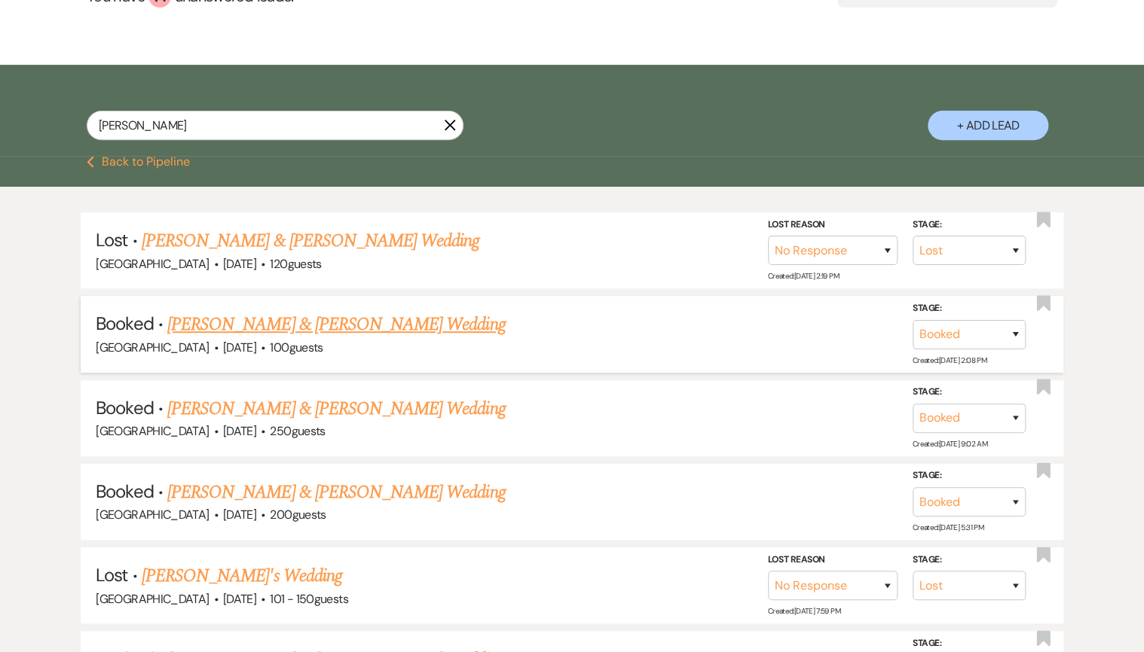
click at [353, 321] on link "[PERSON_NAME] & [PERSON_NAME] Wedding" at bounding box center [336, 324] width 338 height 27
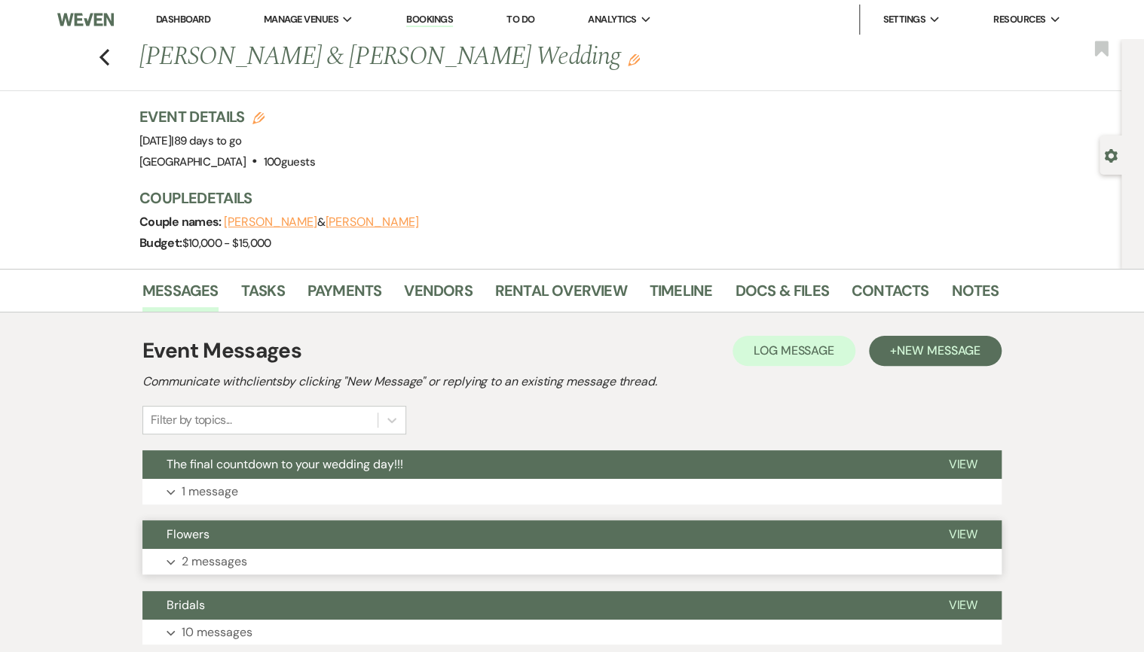
click at [544, 535] on button "Flowers" at bounding box center [532, 535] width 781 height 29
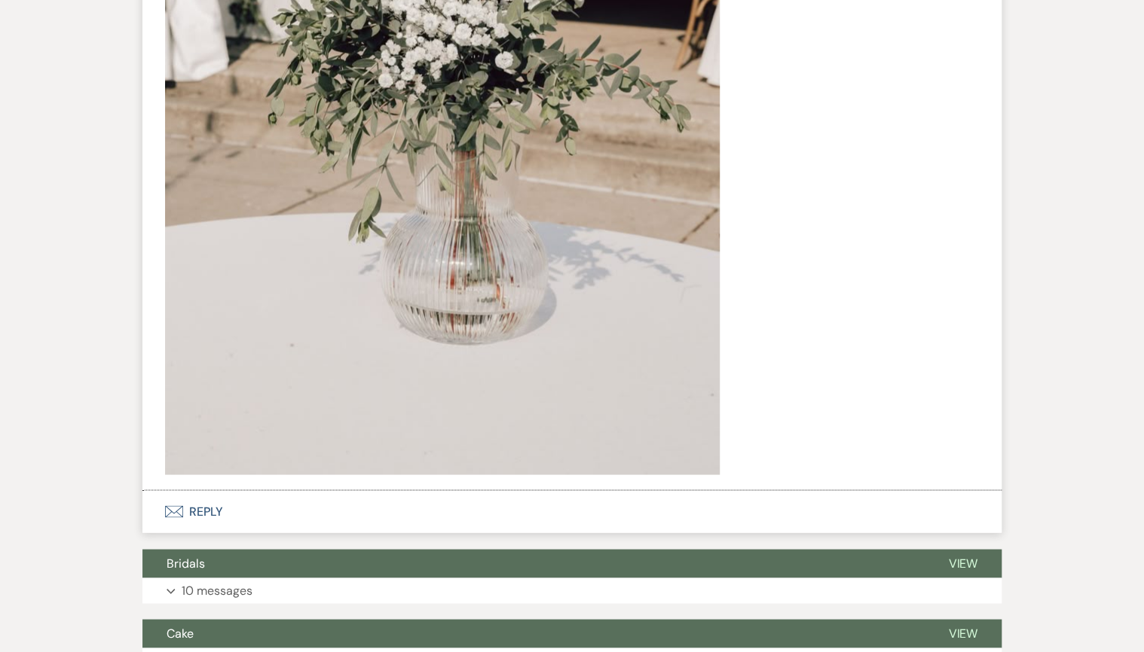
scroll to position [1266, 0]
